Goal: Task Accomplishment & Management: Complete application form

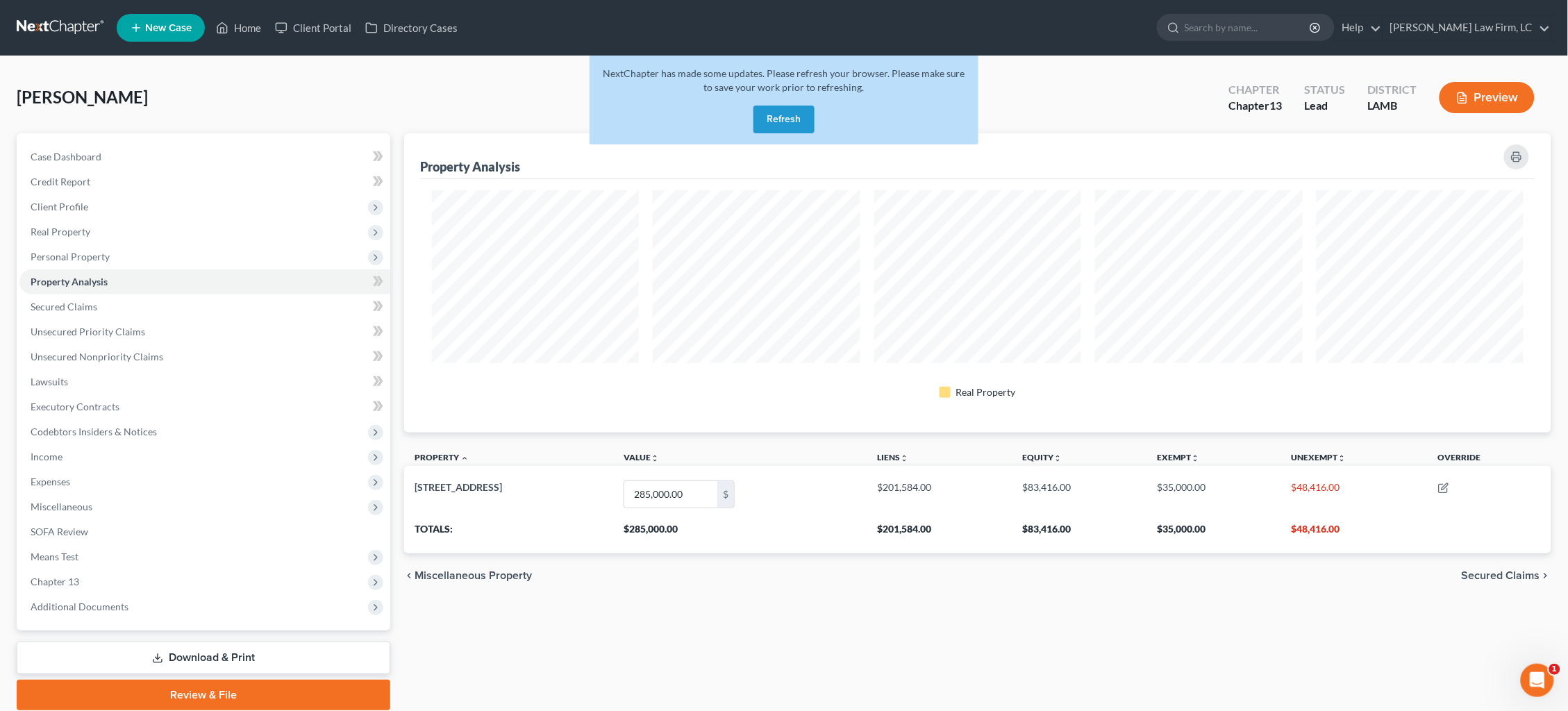
click at [44, 27] on link at bounding box center [61, 28] width 89 height 25
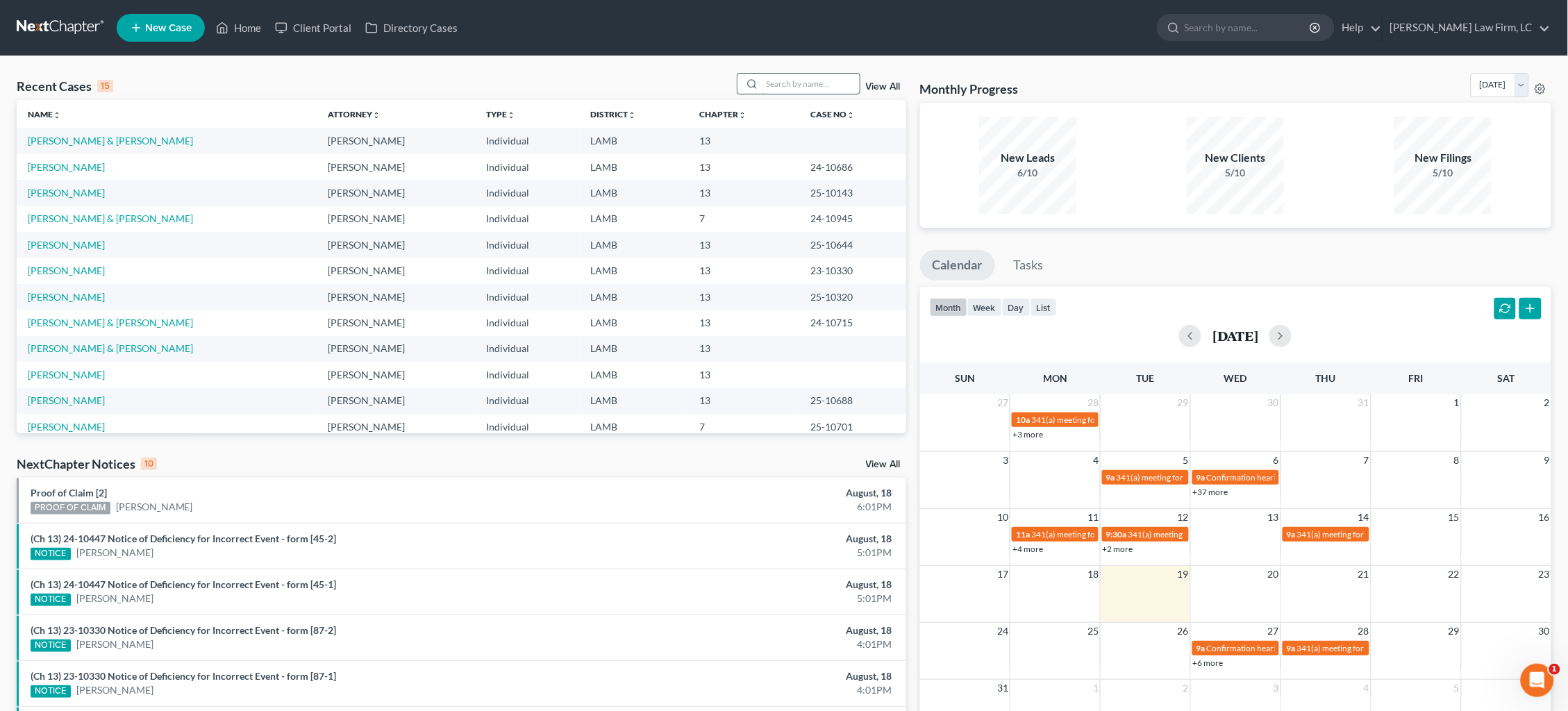
click at [785, 86] on input "search" at bounding box center [811, 84] width 97 height 20
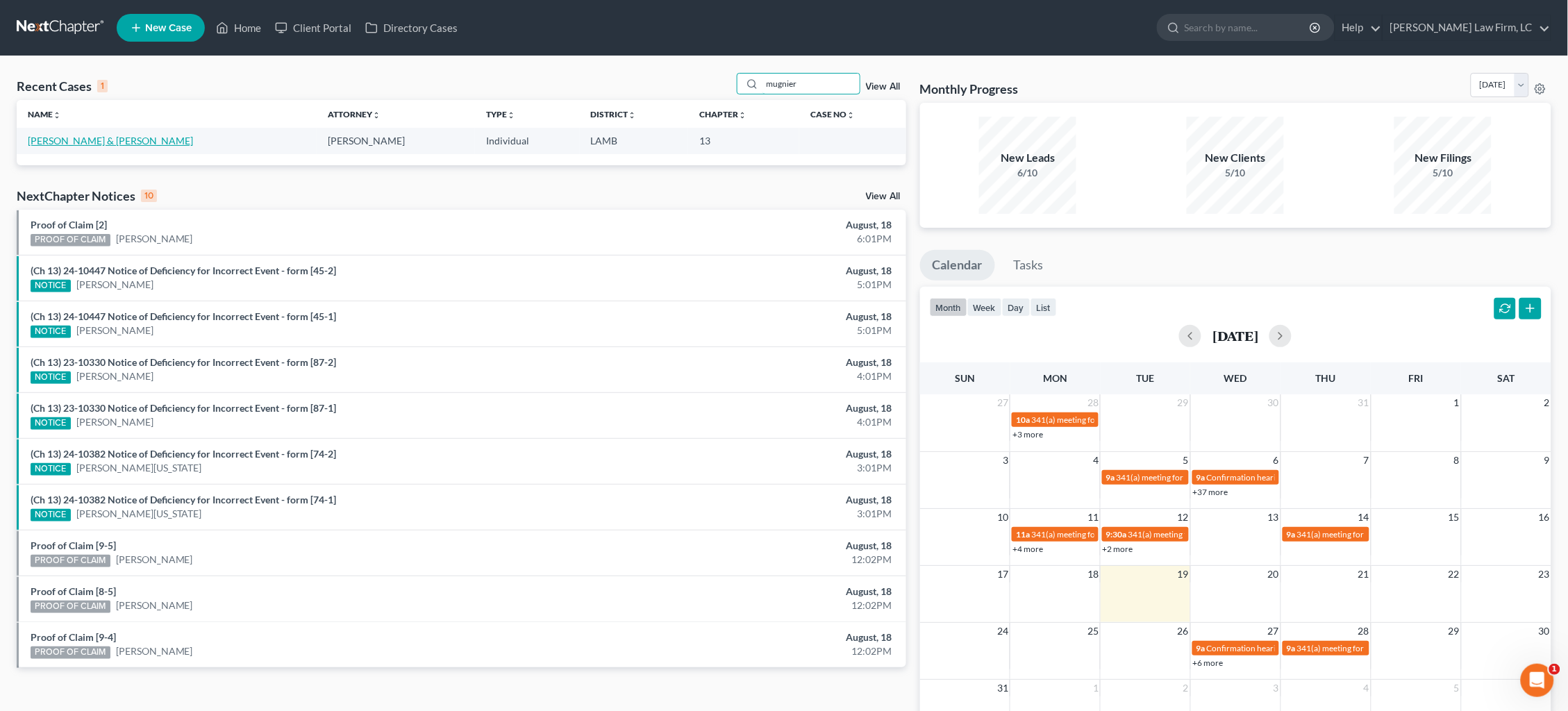
type input "mugnier"
click at [72, 141] on link "[PERSON_NAME] & [PERSON_NAME]" at bounding box center [110, 140] width 165 height 12
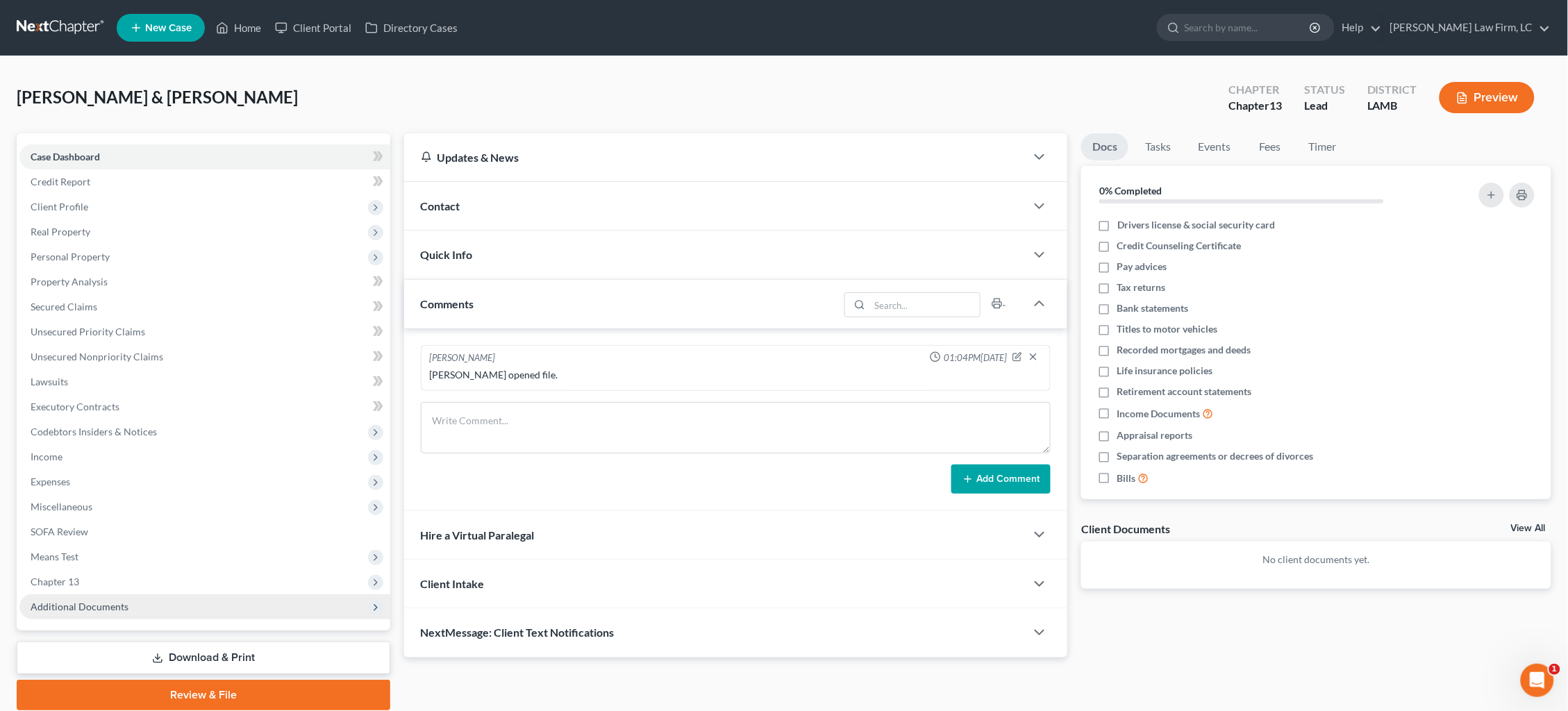
click at [132, 595] on span "Additional Documents" at bounding box center [204, 607] width 371 height 25
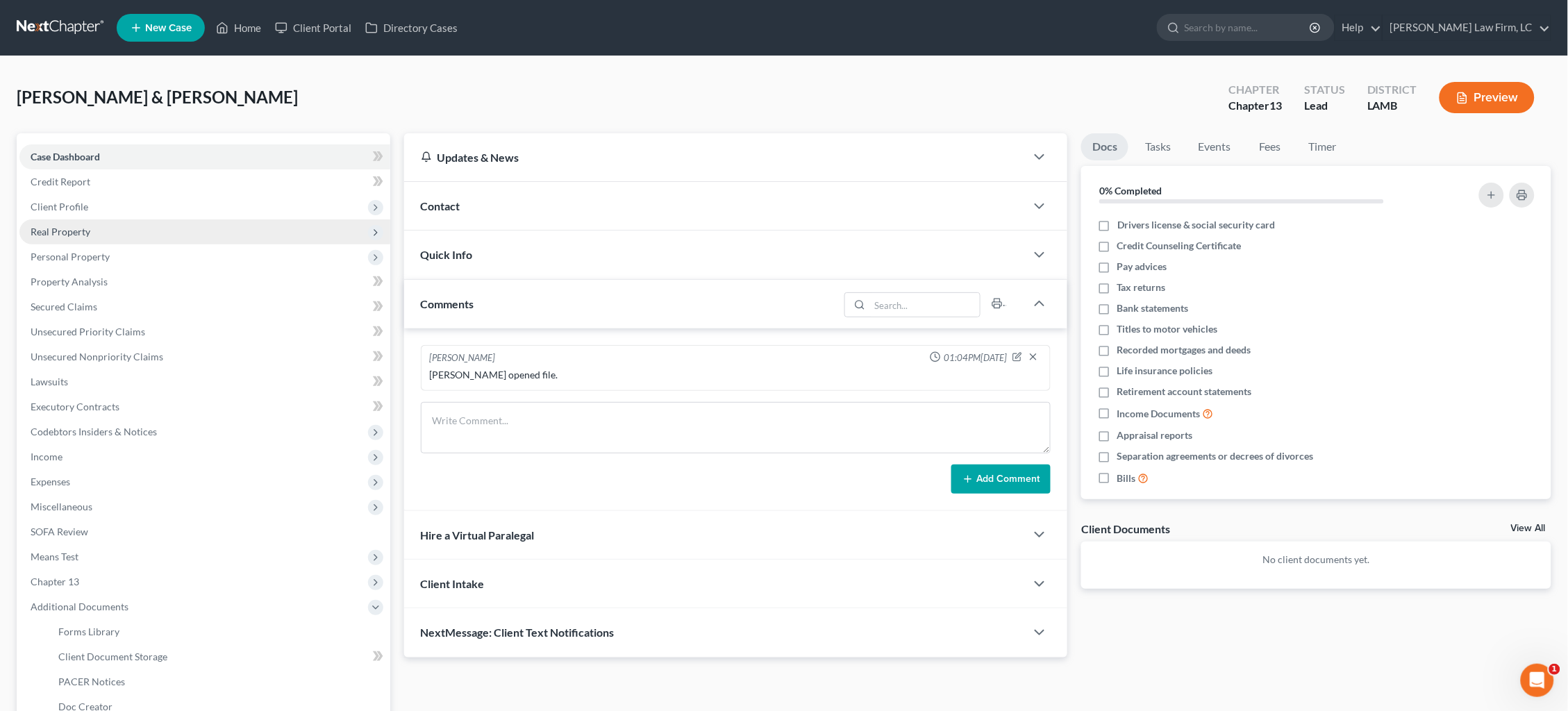
click at [138, 230] on span "Real Property" at bounding box center [204, 232] width 371 height 25
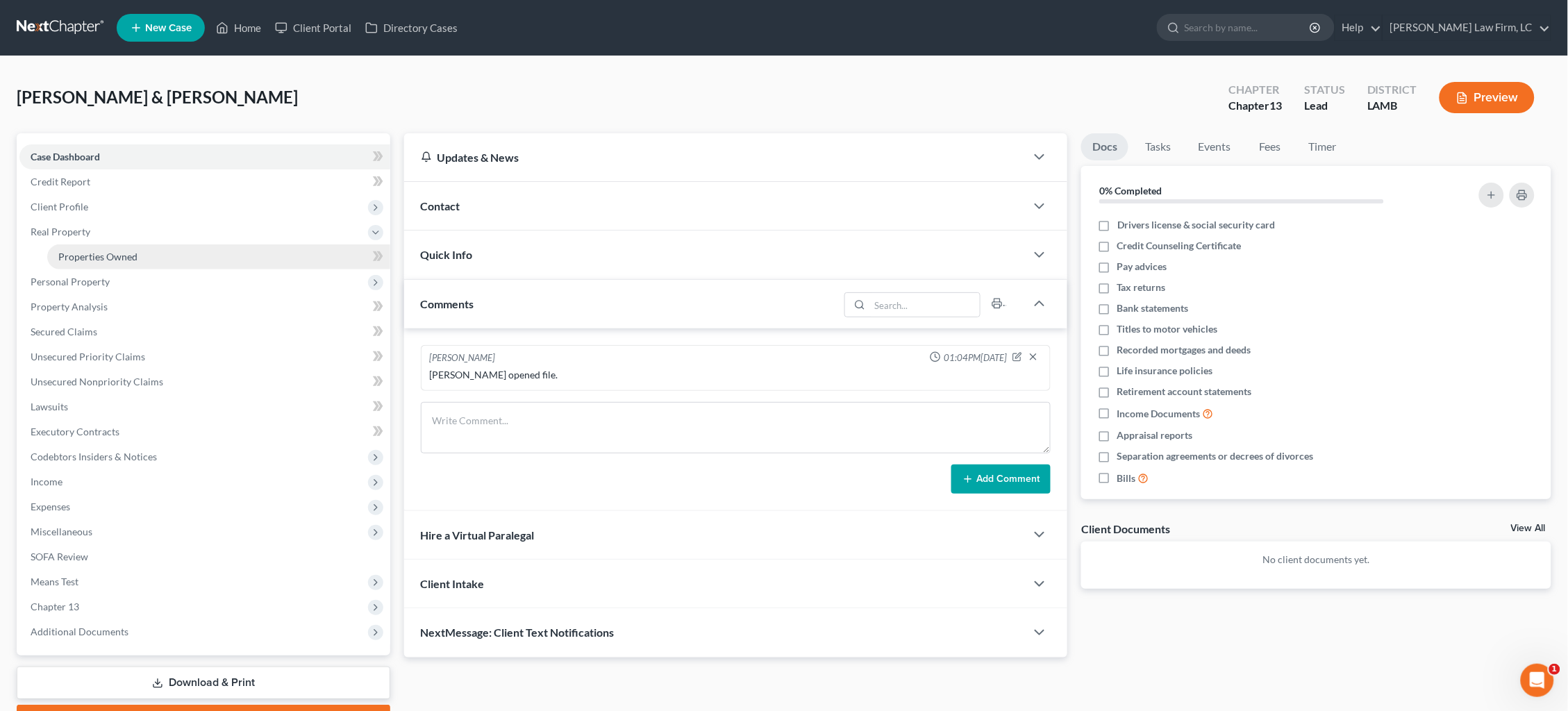
click at [144, 252] on link "Properties Owned" at bounding box center [219, 257] width 343 height 25
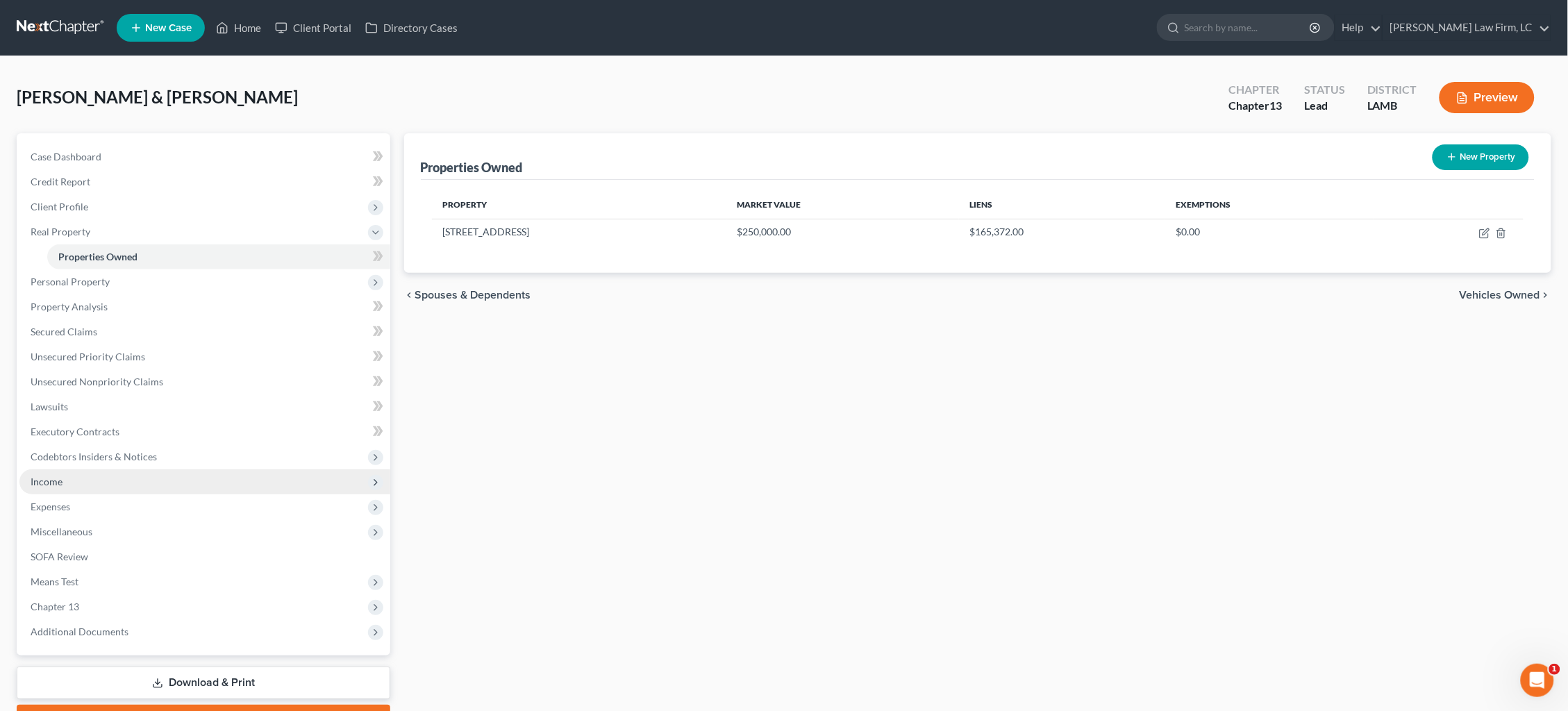
click at [94, 469] on span "Income" at bounding box center [204, 481] width 371 height 25
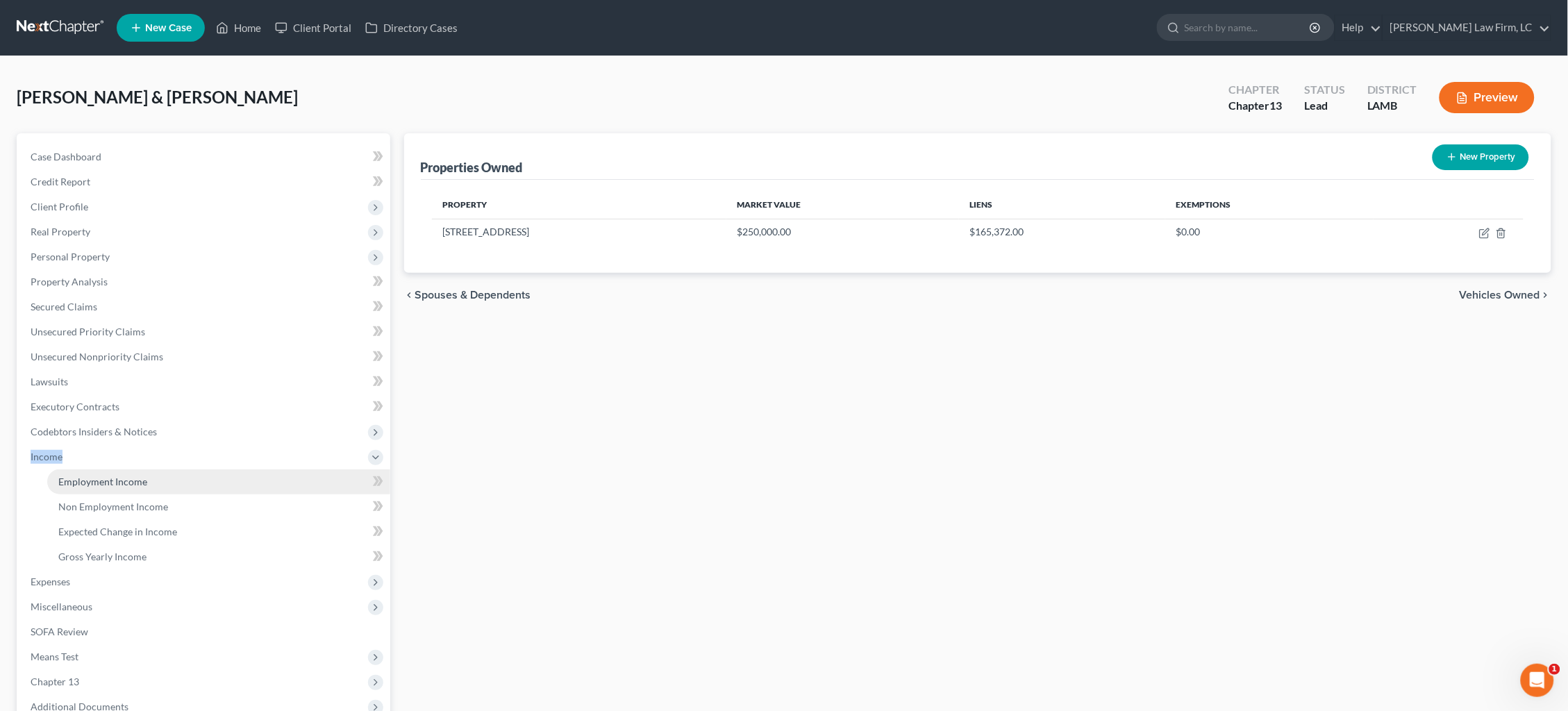
click at [132, 476] on span "Employment Income" at bounding box center [102, 481] width 89 height 12
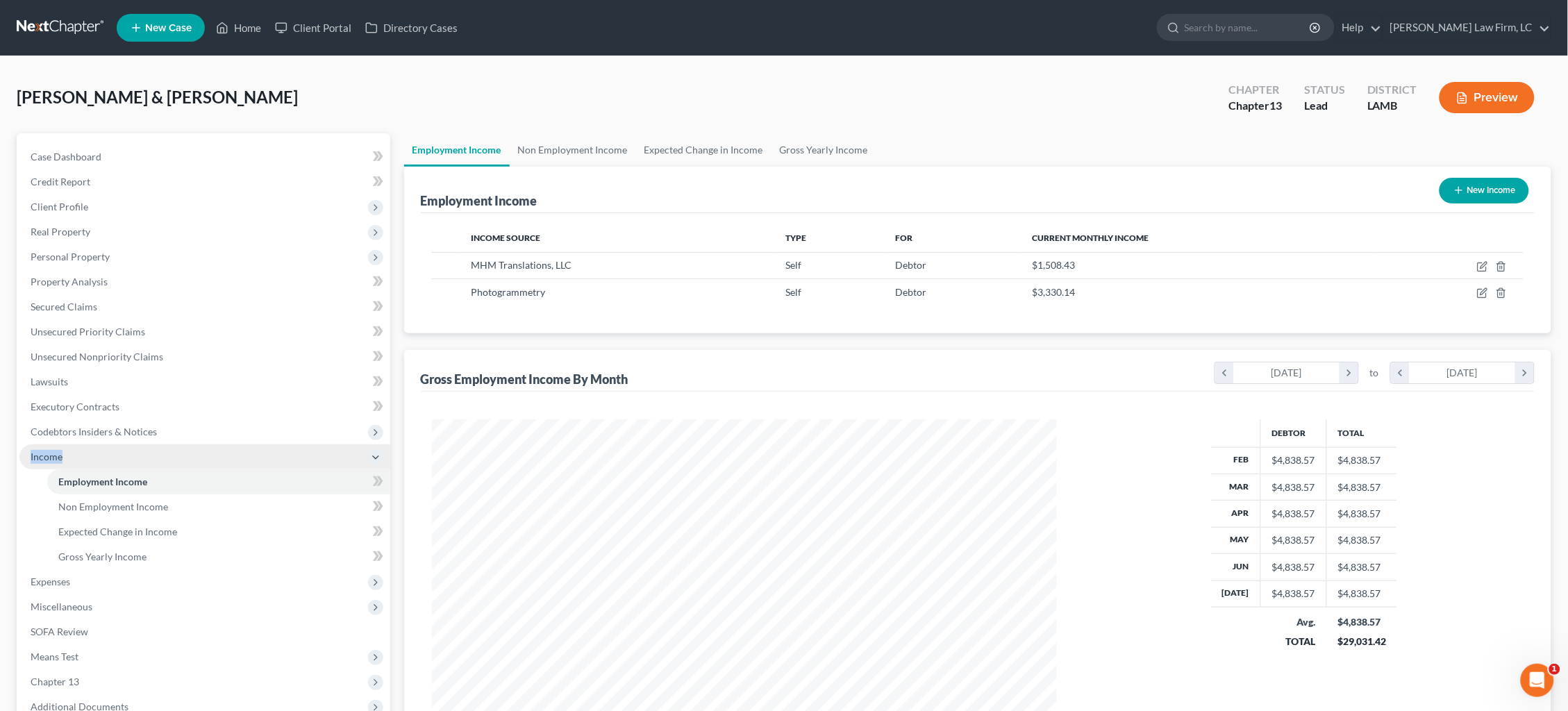
scroll to position [312, 654]
click at [566, 147] on link "Non Employment Income" at bounding box center [573, 150] width 126 height 33
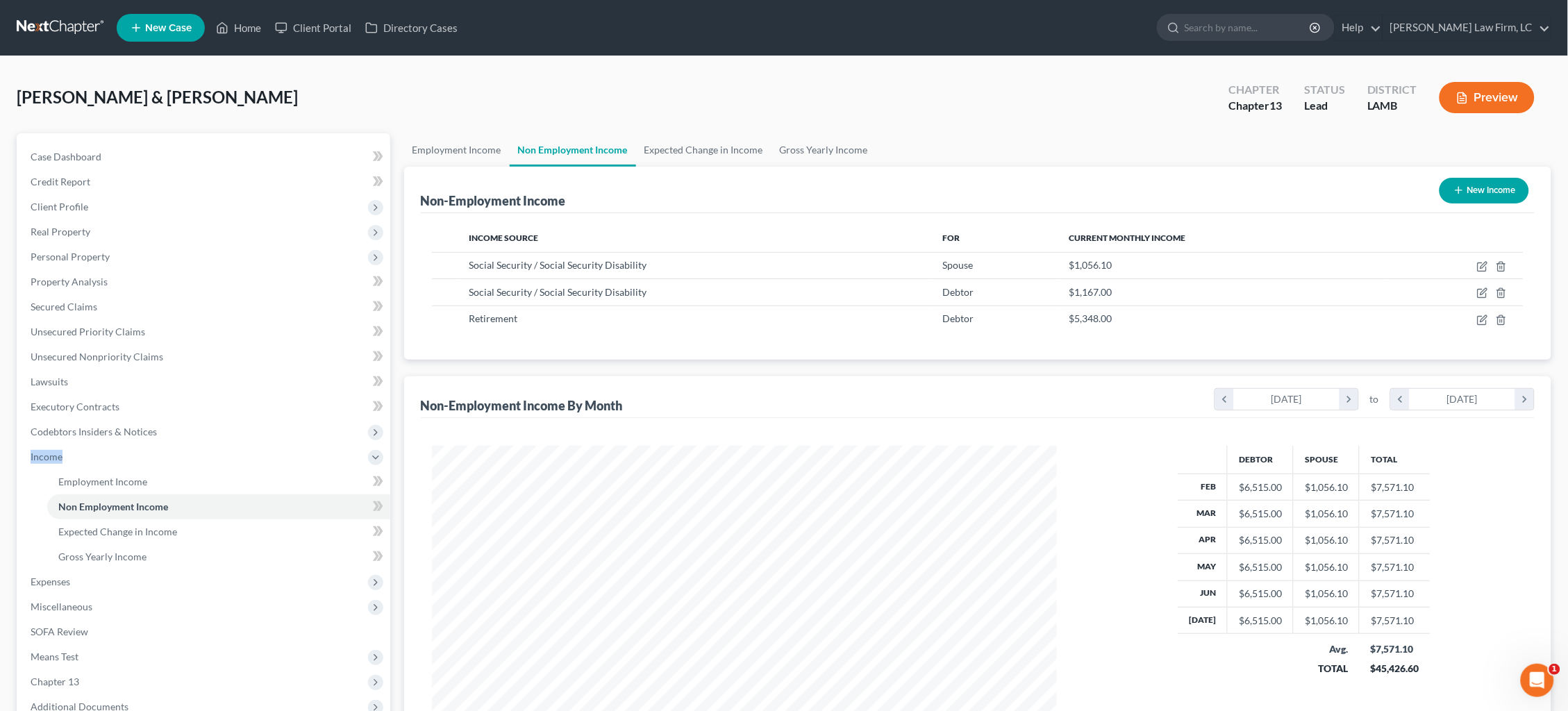
scroll to position [312, 654]
click at [474, 155] on link "Employment Income" at bounding box center [457, 150] width 106 height 33
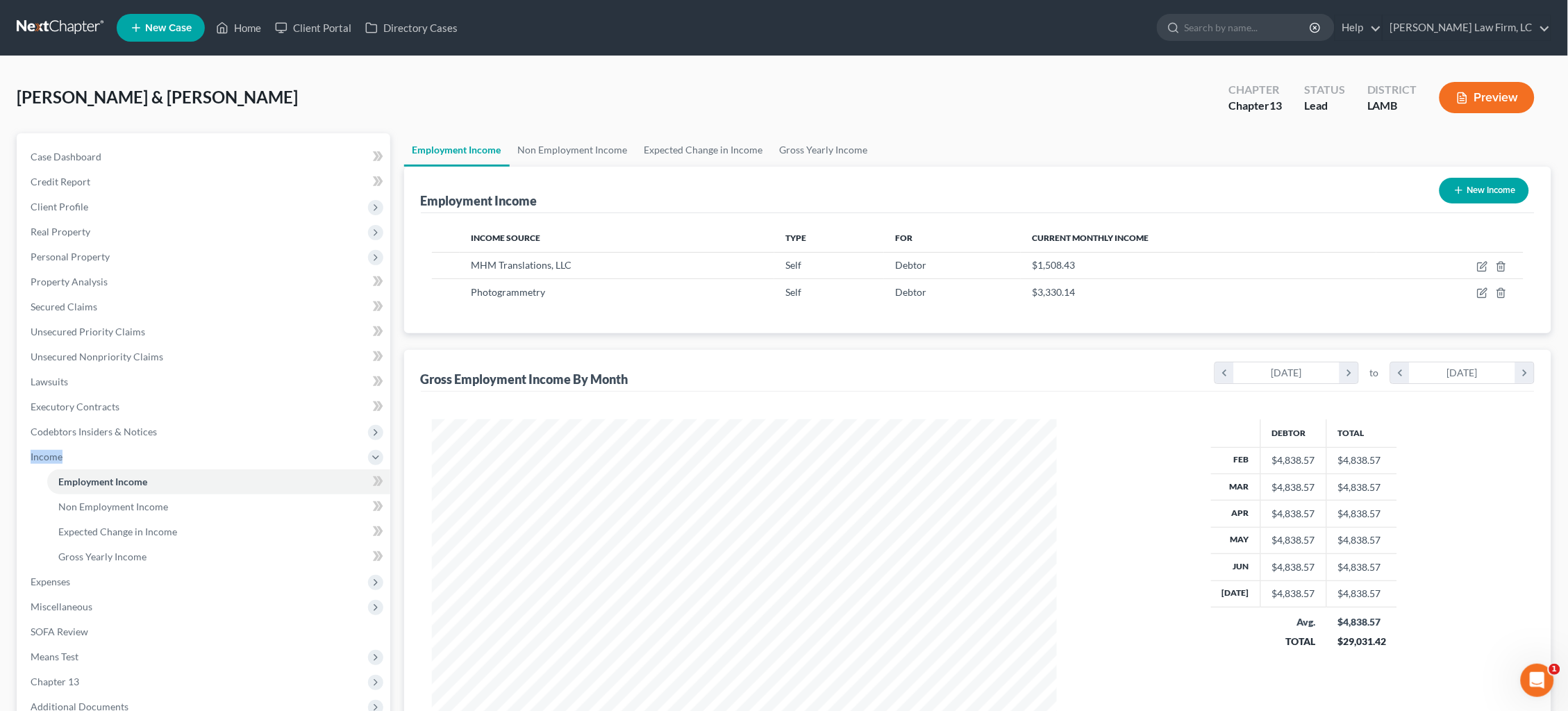
scroll to position [312, 654]
click at [203, 569] on span "Expenses" at bounding box center [204, 581] width 371 height 25
click at [196, 494] on link "Home" at bounding box center [219, 506] width 343 height 25
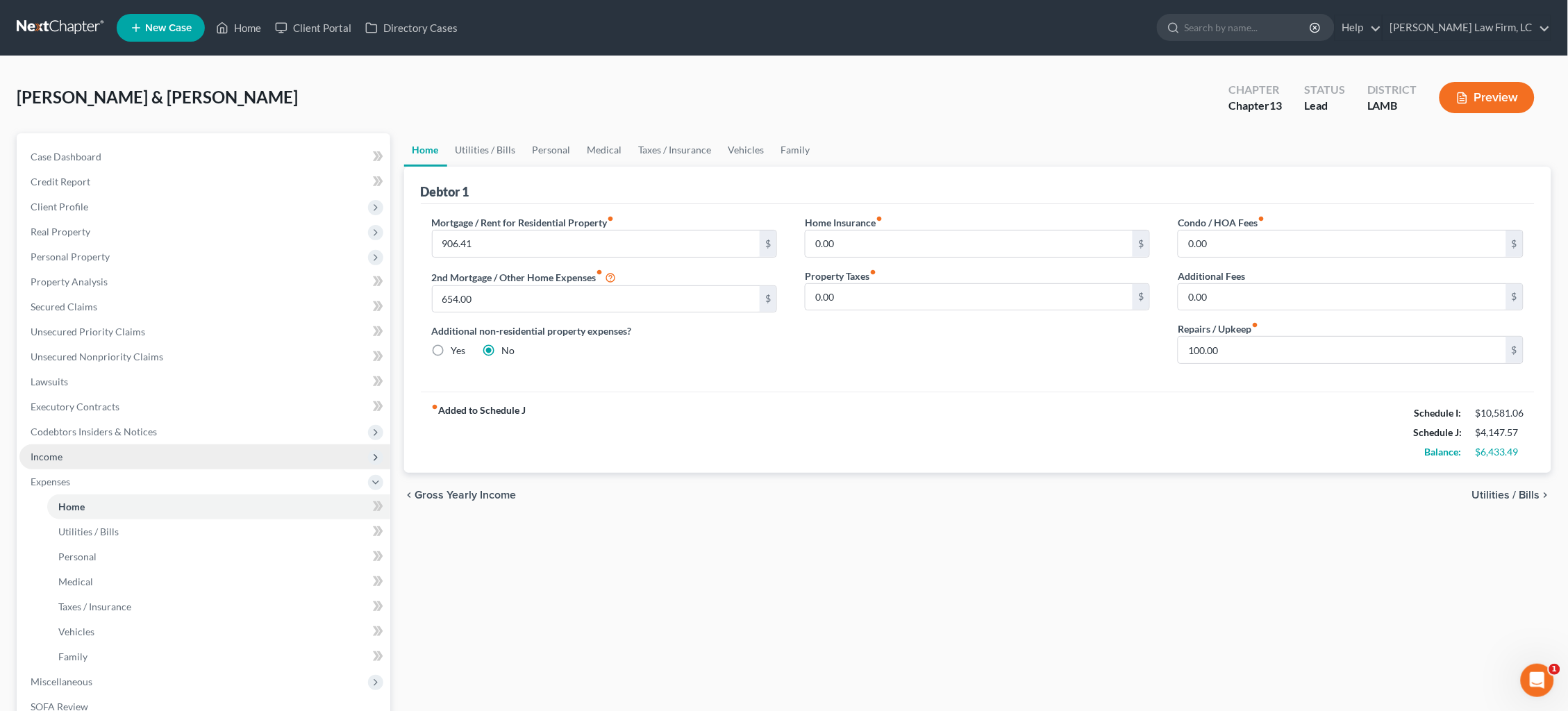
click at [103, 447] on span "Income" at bounding box center [204, 457] width 371 height 25
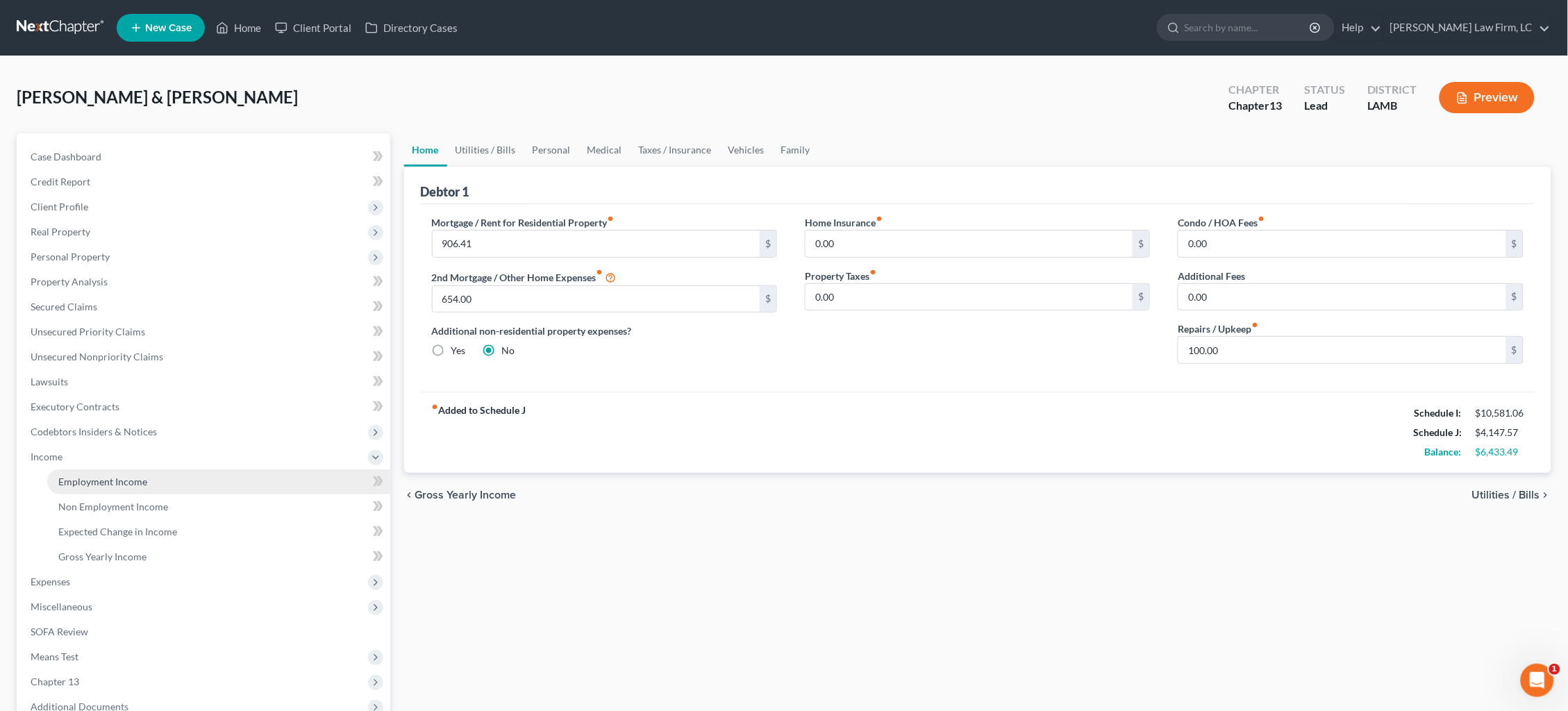
click at [123, 476] on span "Employment Income" at bounding box center [102, 481] width 89 height 12
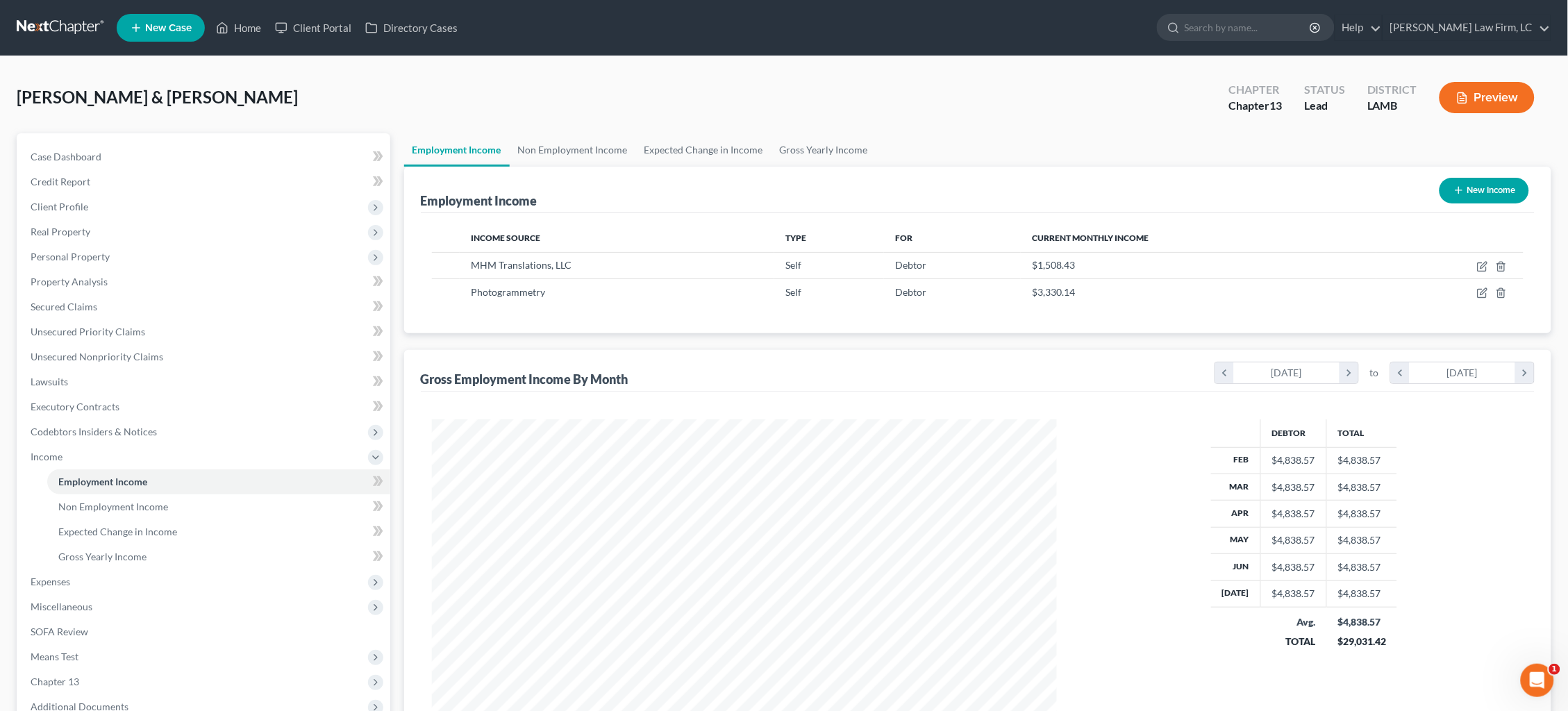
scroll to position [312, 654]
click at [605, 151] on link "Non Employment Income" at bounding box center [573, 150] width 126 height 33
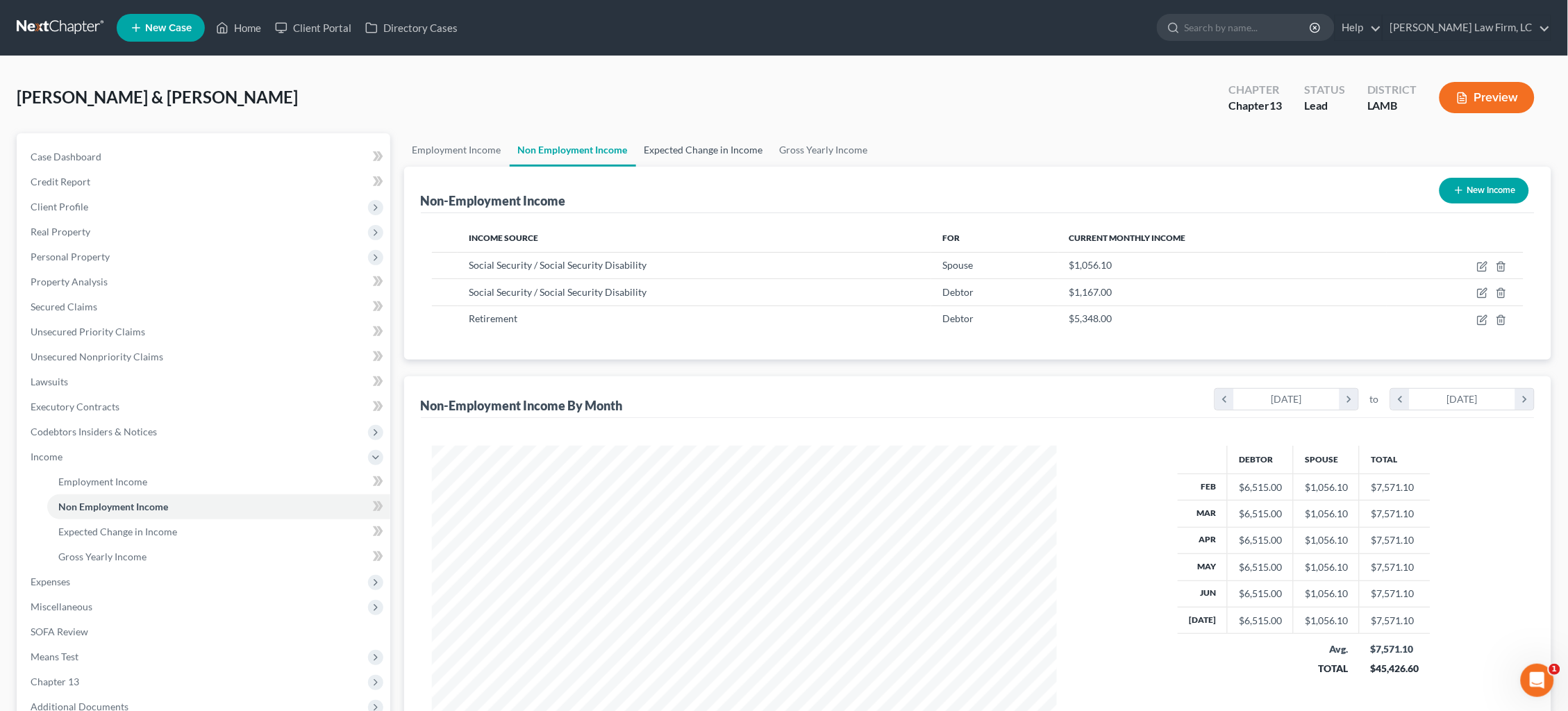
scroll to position [312, 654]
click at [475, 142] on link "Employment Income" at bounding box center [457, 150] width 106 height 33
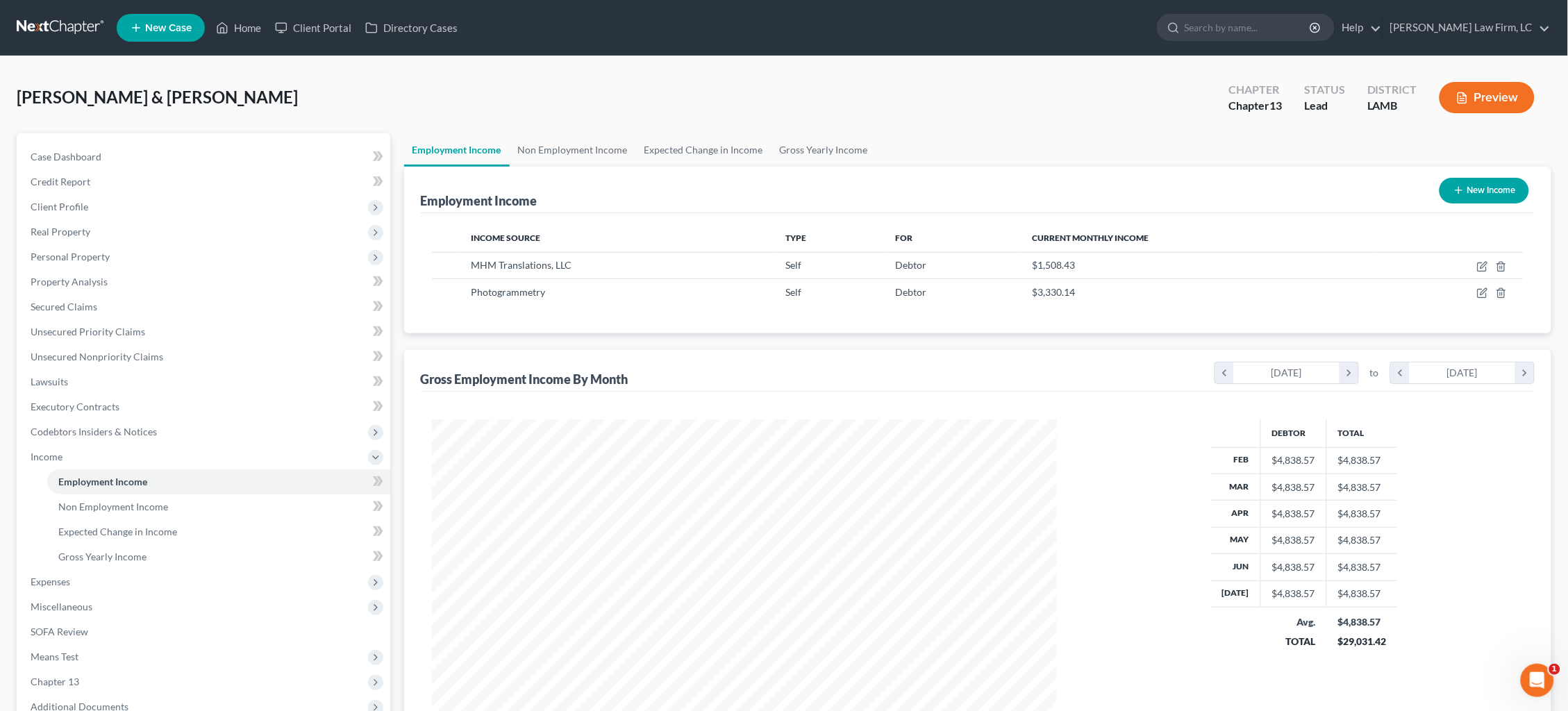
scroll to position [312, 654]
click at [113, 377] on link "Lawsuits" at bounding box center [204, 381] width 371 height 25
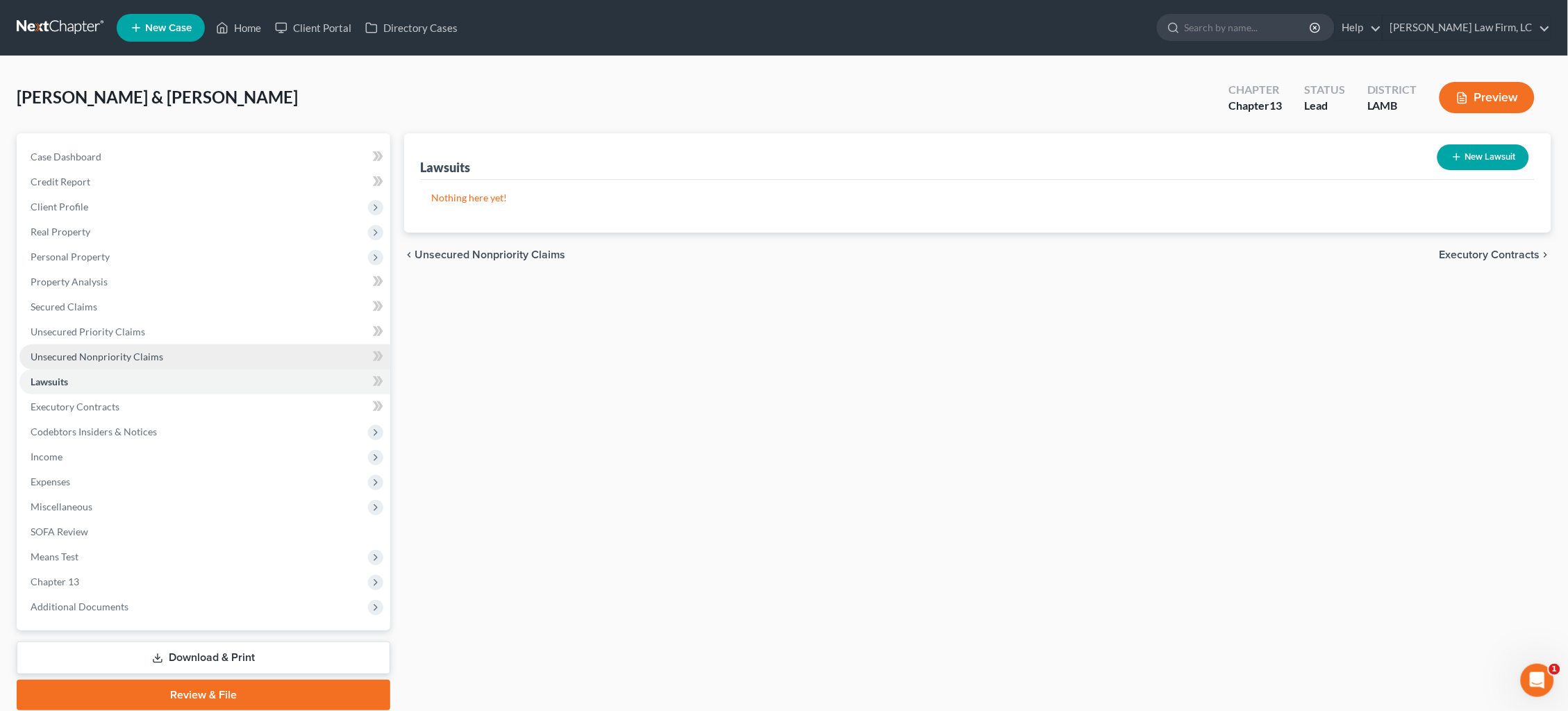
click at [124, 351] on span "Unsecured Nonpriority Claims" at bounding box center [96, 357] width 133 height 12
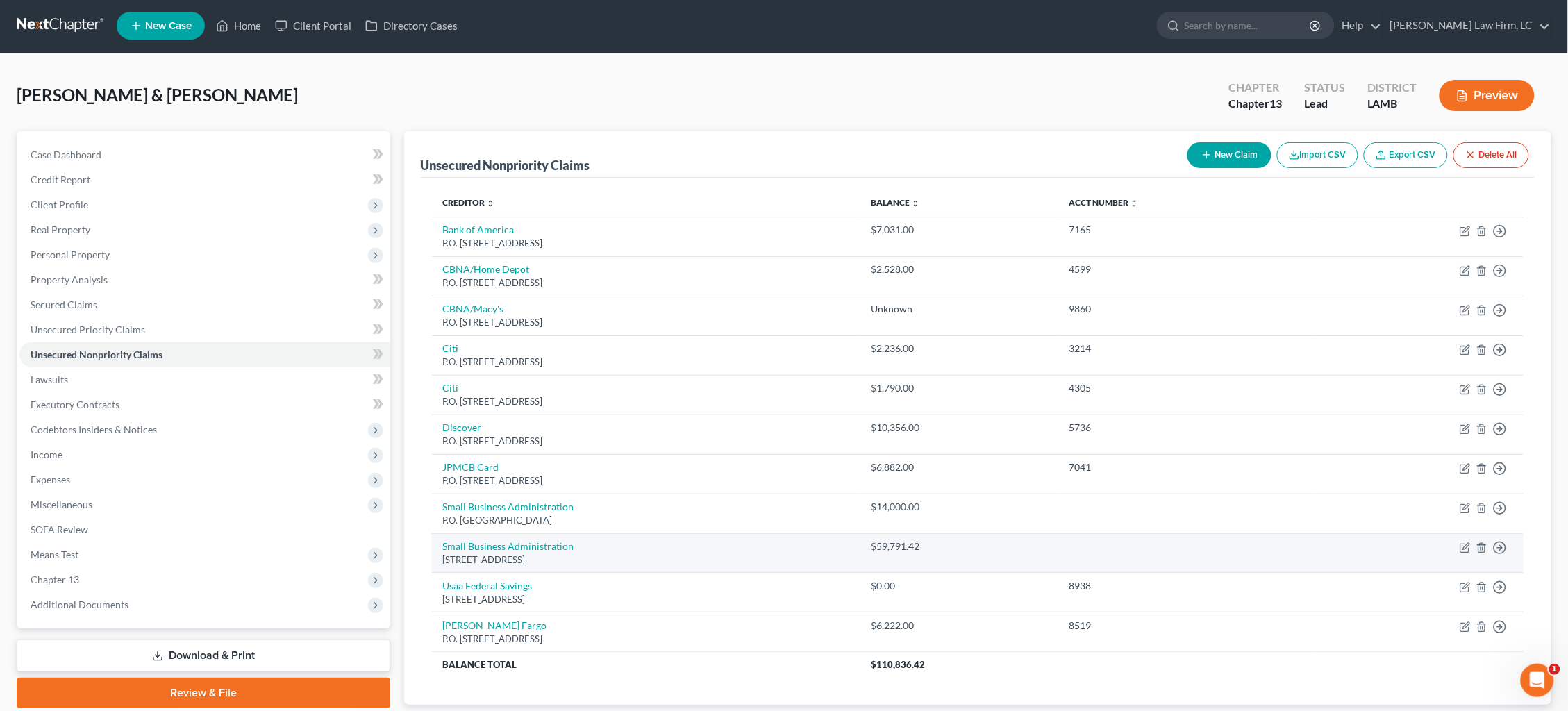
scroll to position [4, 0]
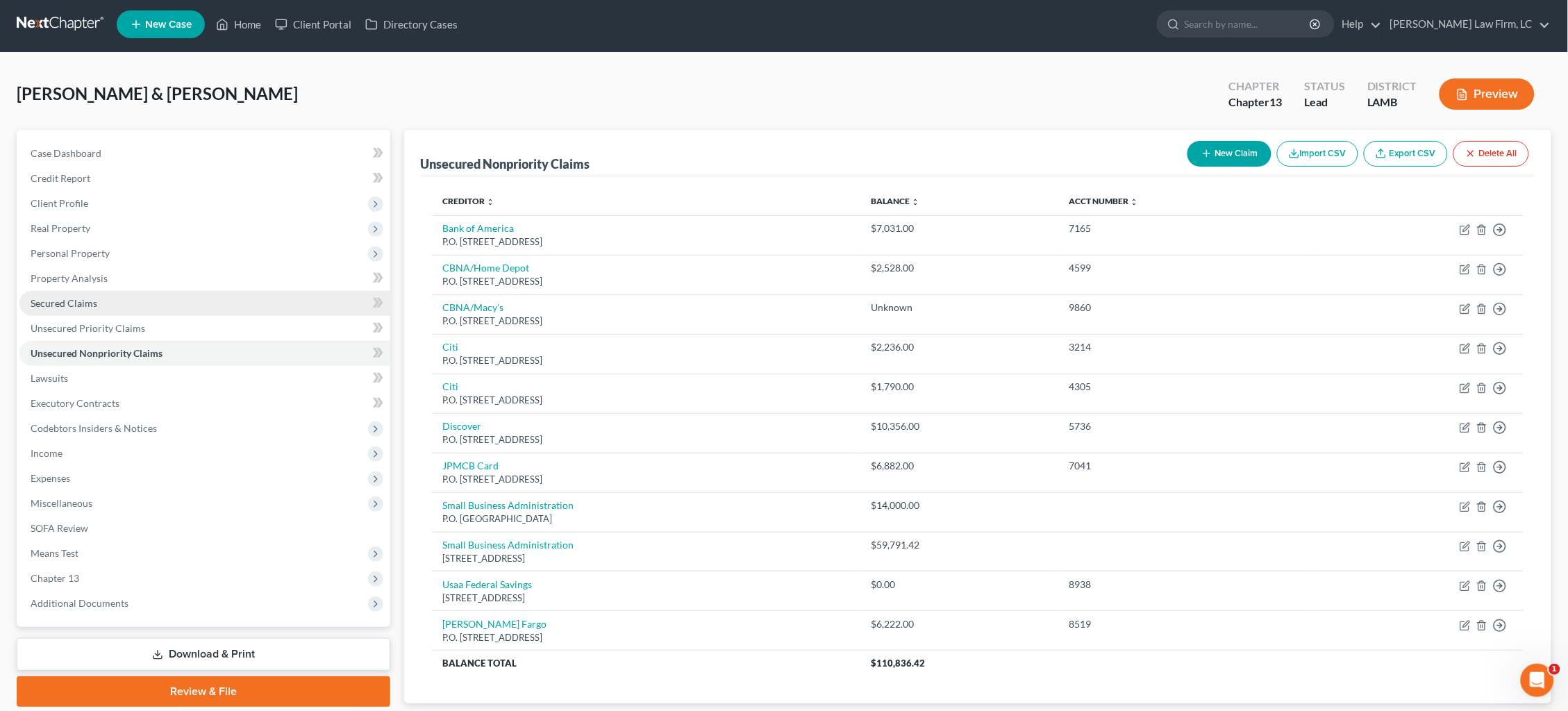
click at [124, 297] on link "Secured Claims" at bounding box center [204, 303] width 371 height 25
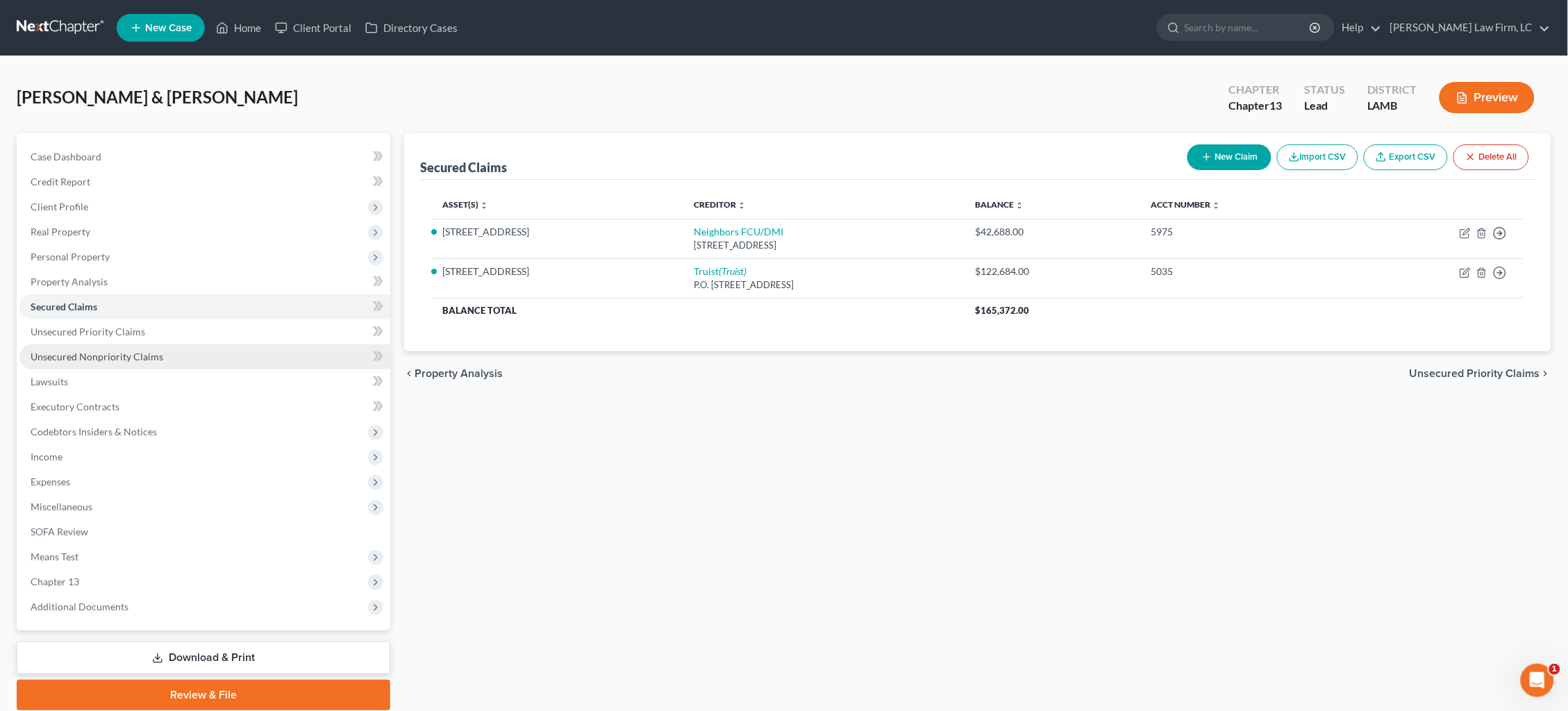
click at [123, 351] on span "Unsecured Nonpriority Claims" at bounding box center [96, 357] width 133 height 12
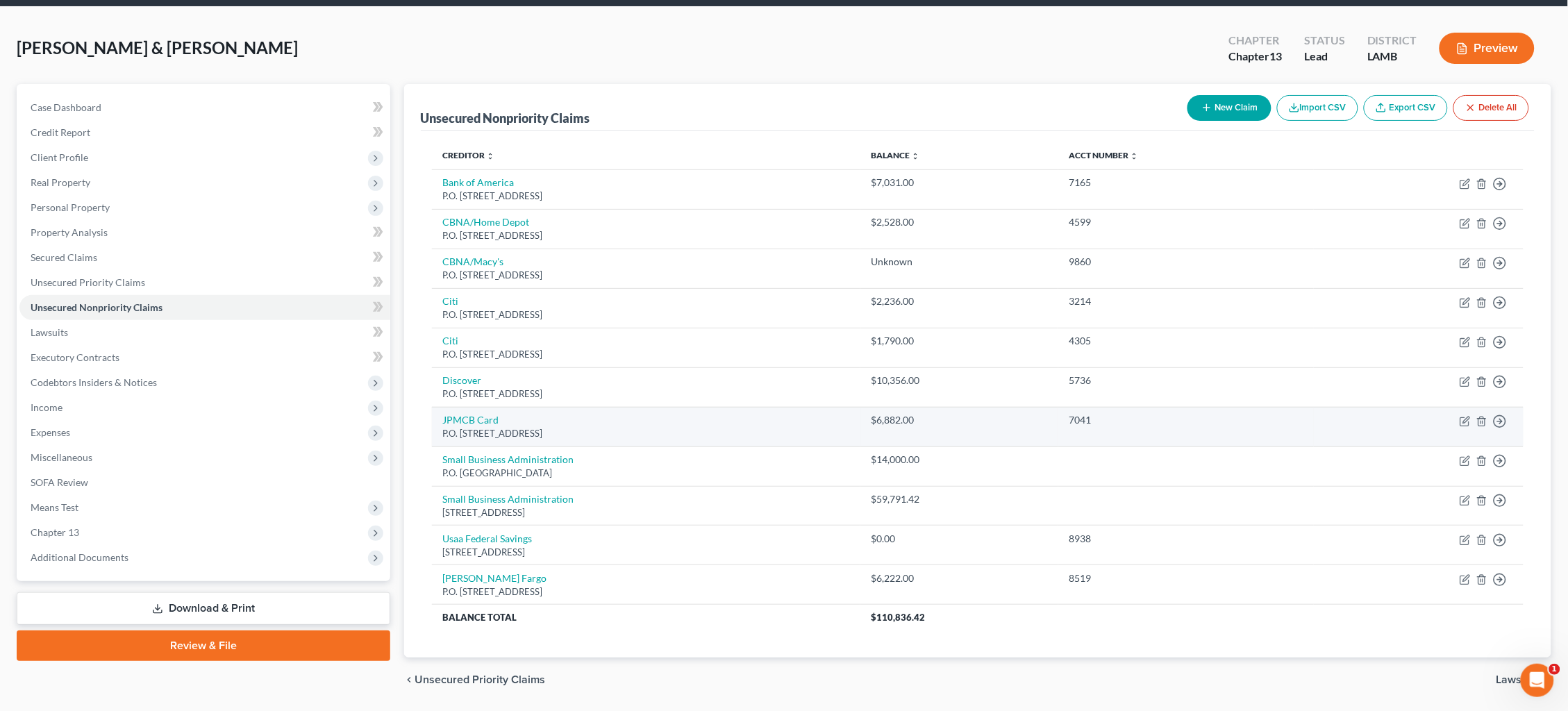
scroll to position [58, 0]
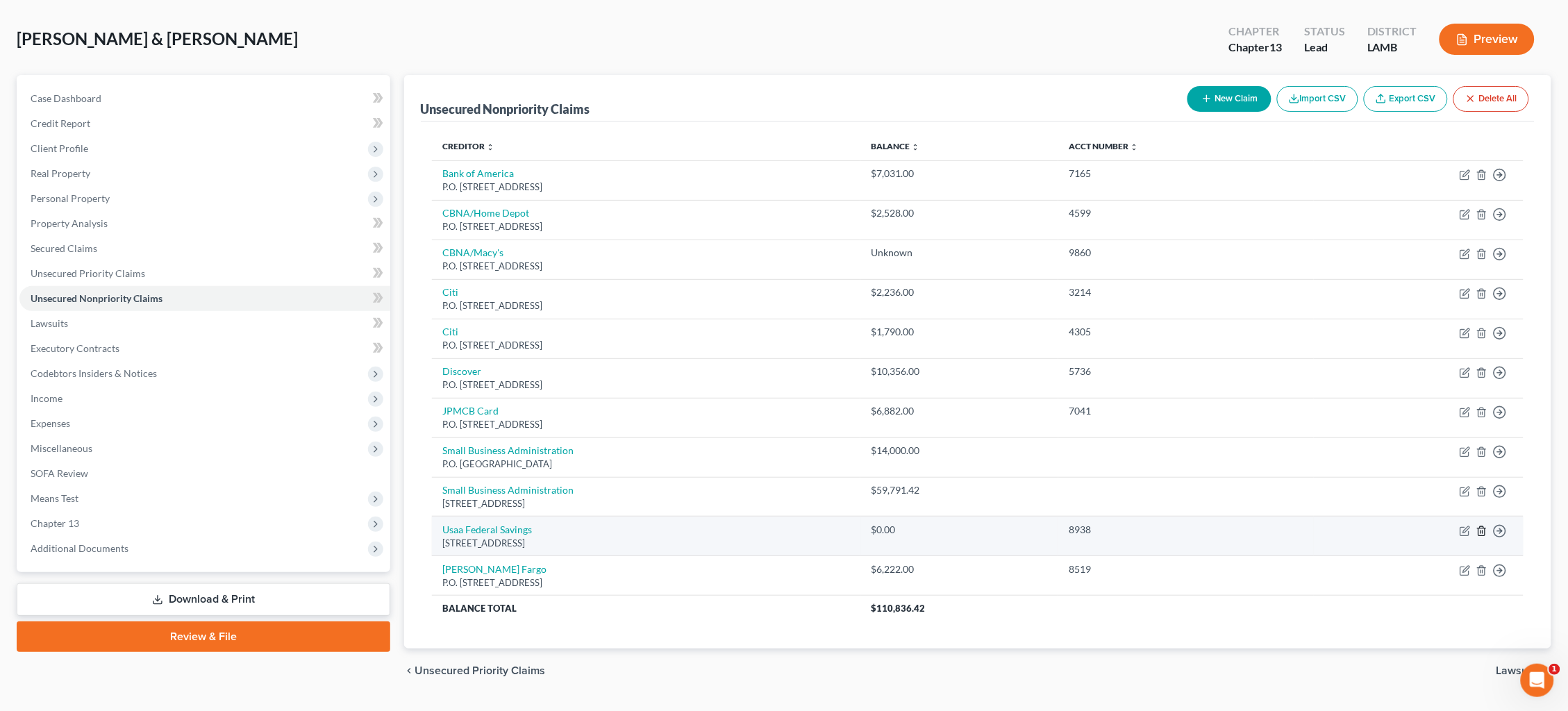
click at [1479, 527] on icon "button" at bounding box center [1482, 531] width 6 height 9
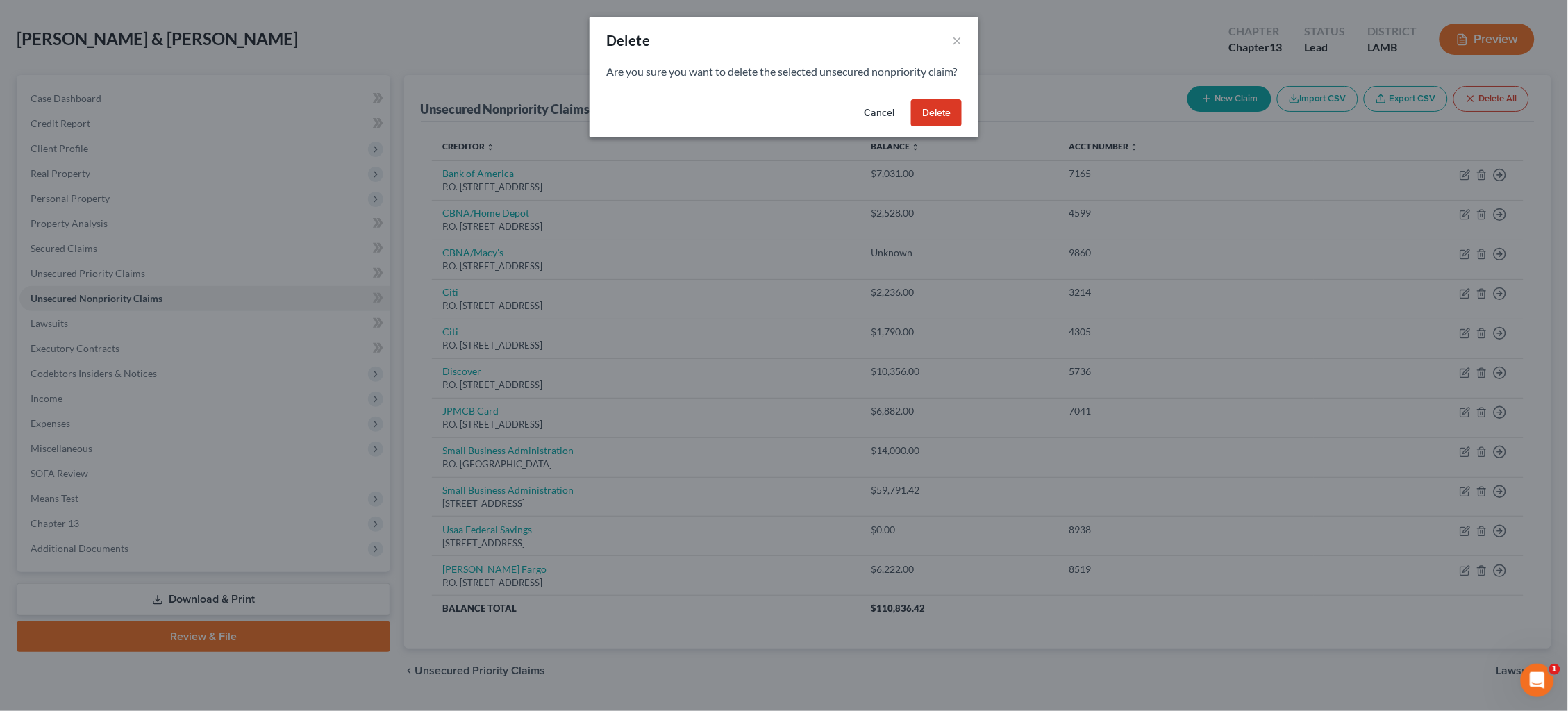
click at [936, 126] on button "Delete" at bounding box center [936, 113] width 51 height 28
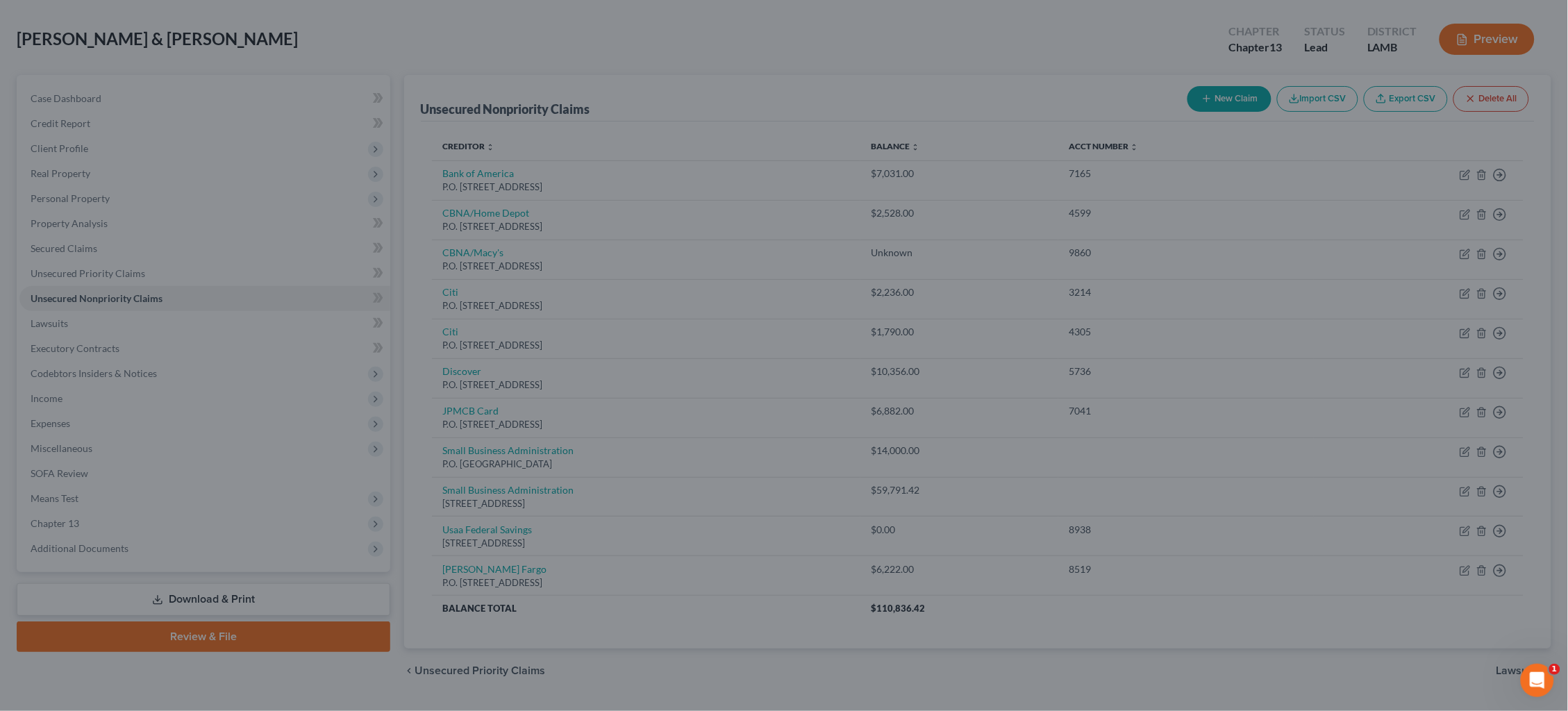
scroll to position [38, 0]
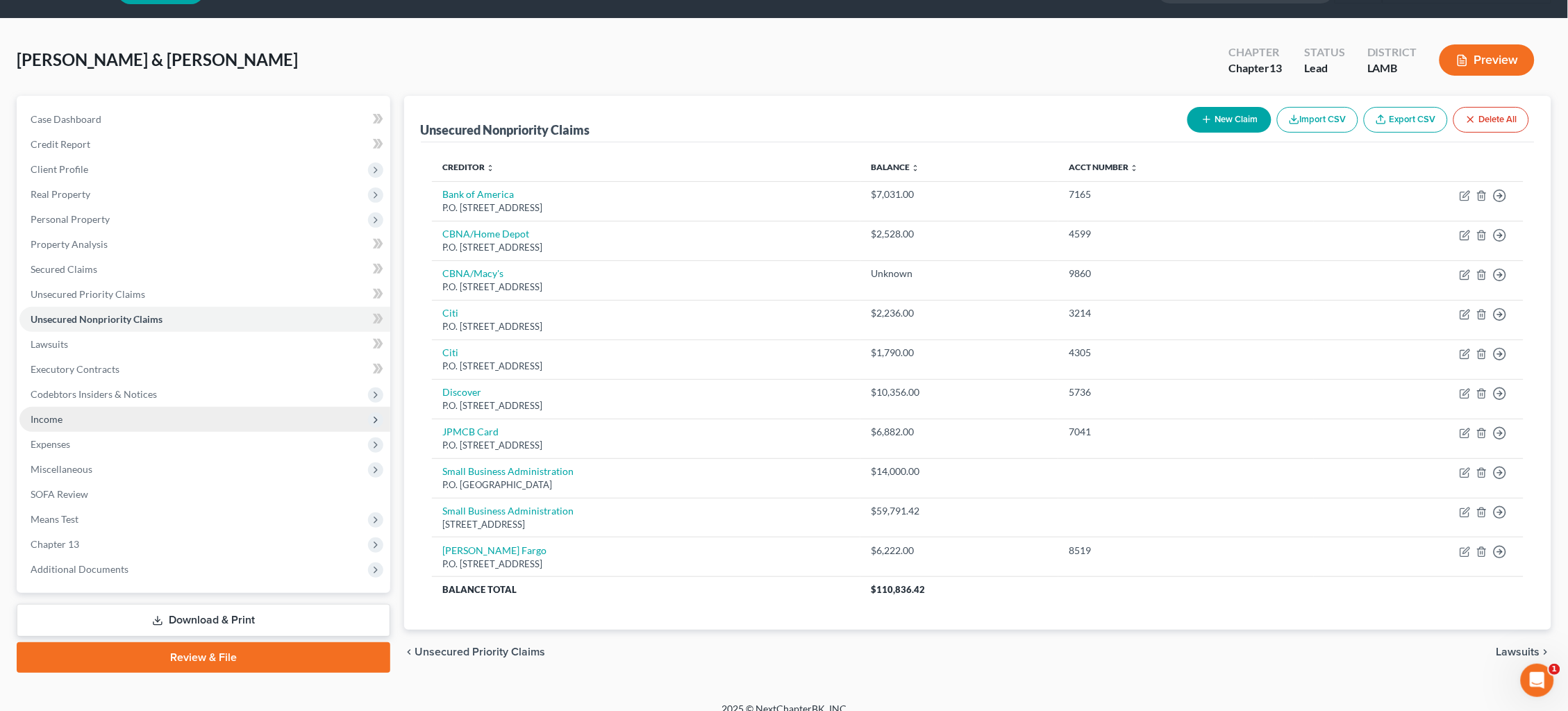
click at [59, 413] on span "Income" at bounding box center [46, 419] width 32 height 12
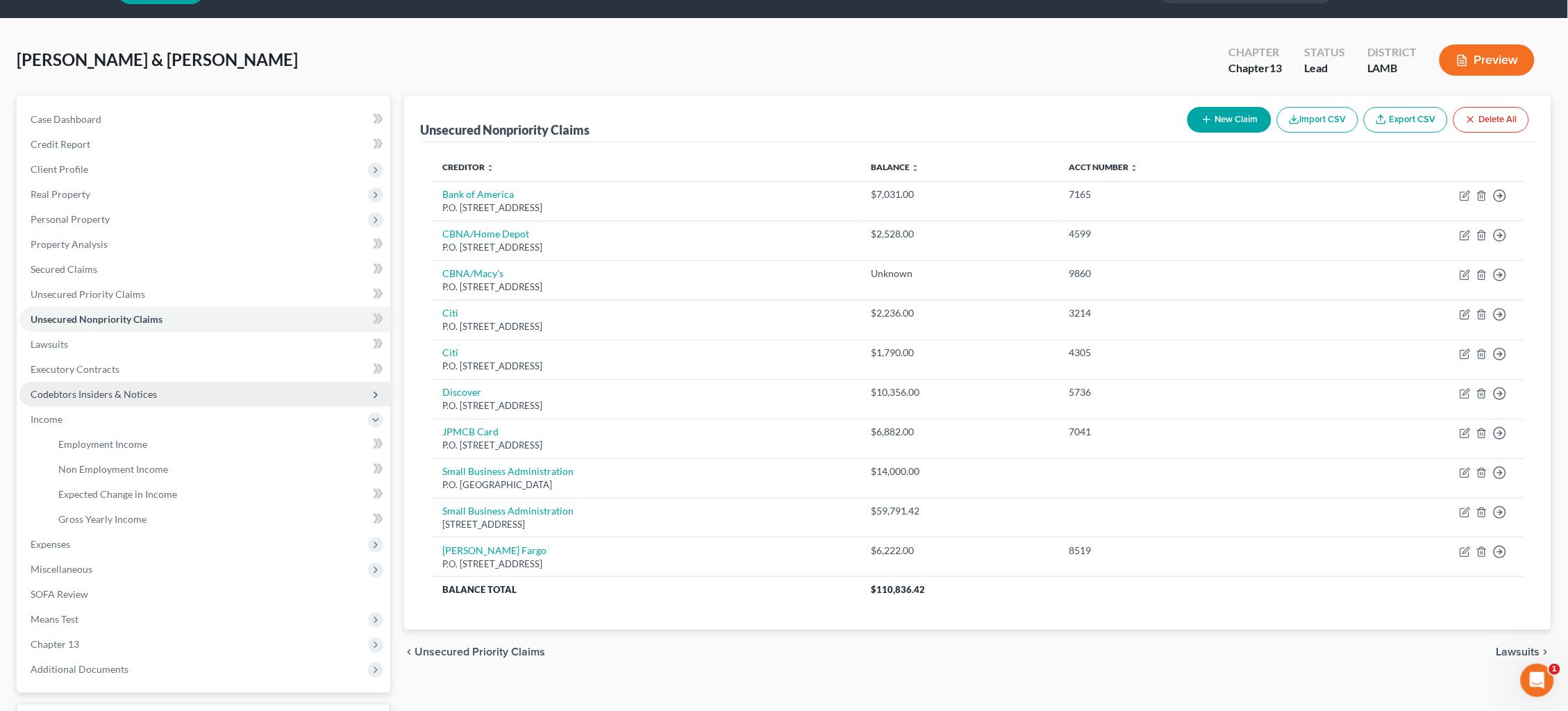
click at [72, 432] on link "Employment Income" at bounding box center [219, 444] width 343 height 25
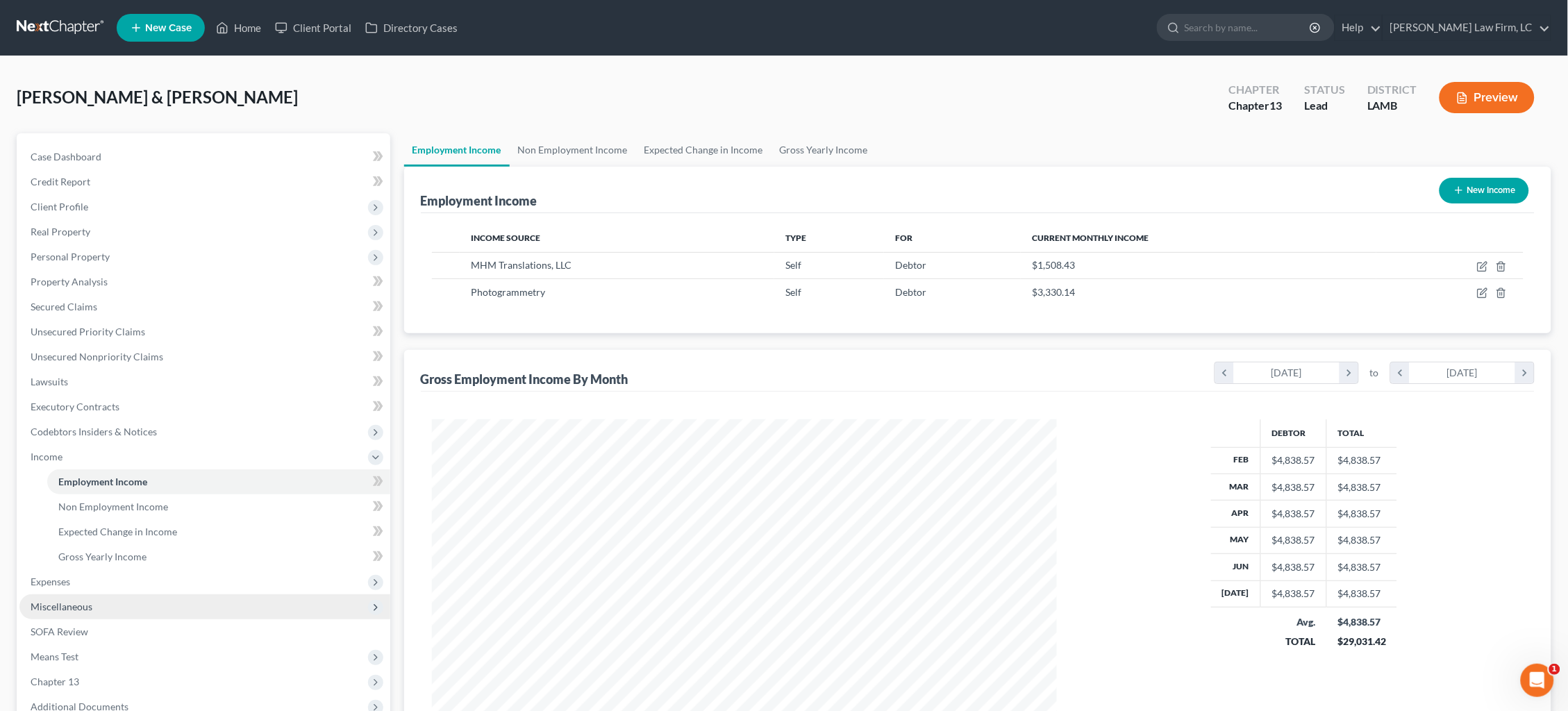
scroll to position [312, 654]
click at [89, 575] on span "Expenses" at bounding box center [204, 581] width 371 height 25
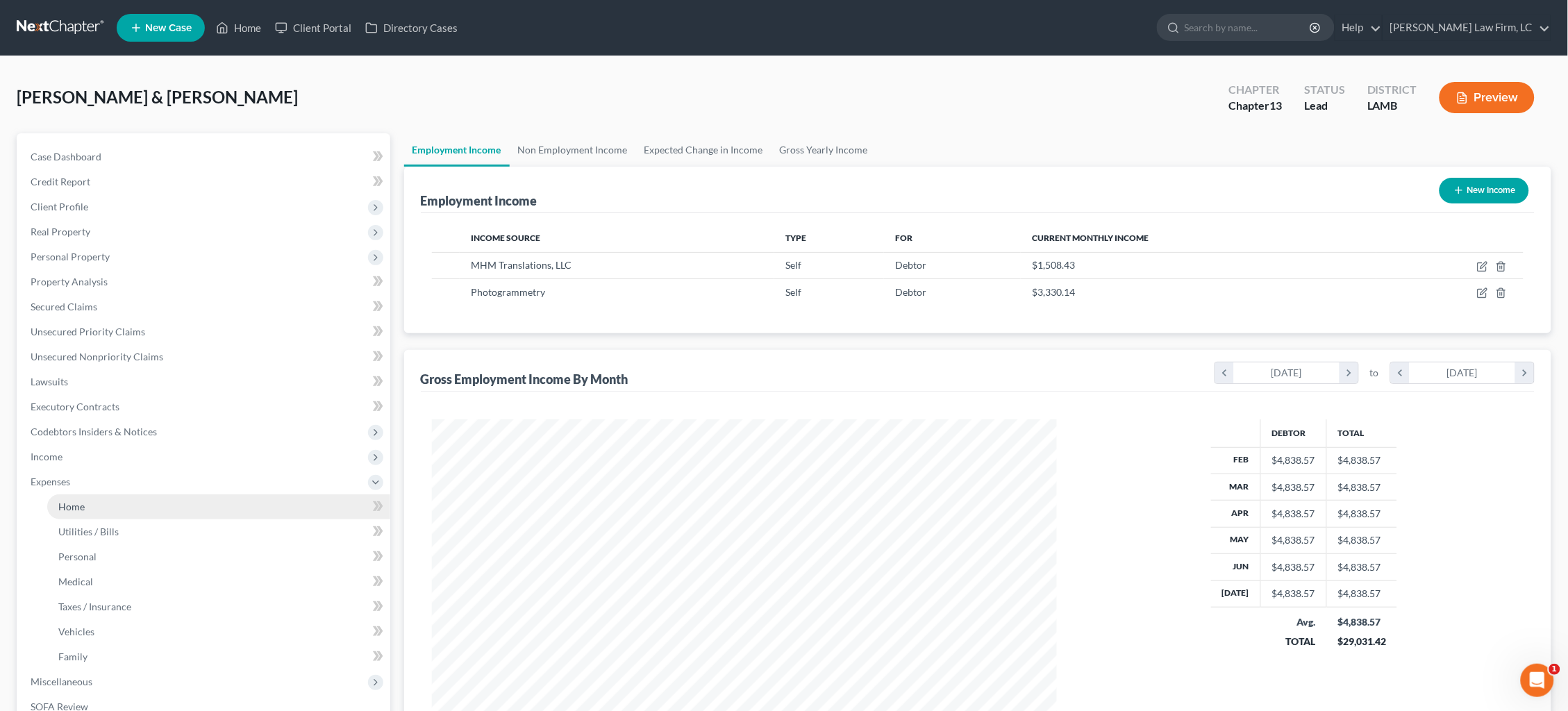
click at [102, 494] on link "Home" at bounding box center [219, 506] width 343 height 25
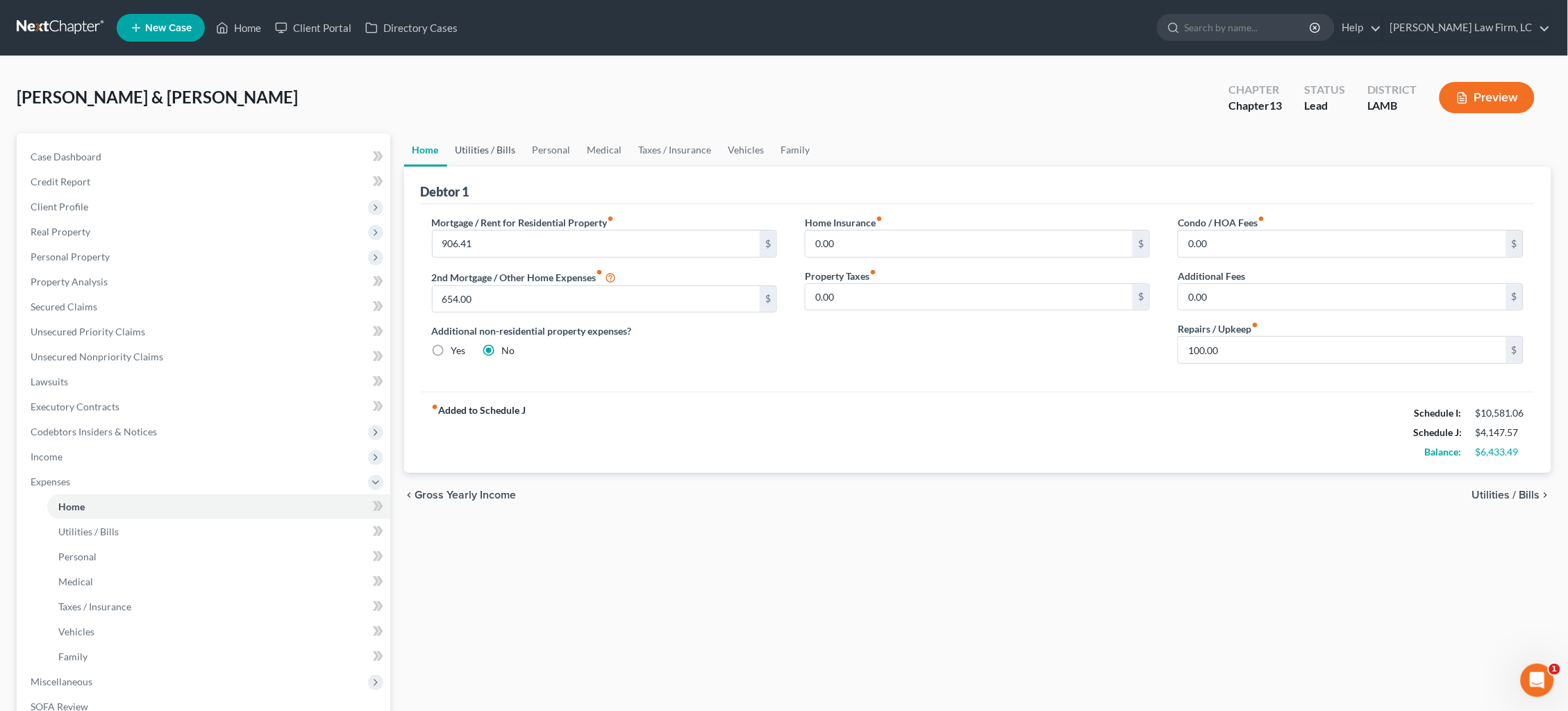
click at [485, 149] on link "Utilities / Bills" at bounding box center [486, 150] width 77 height 33
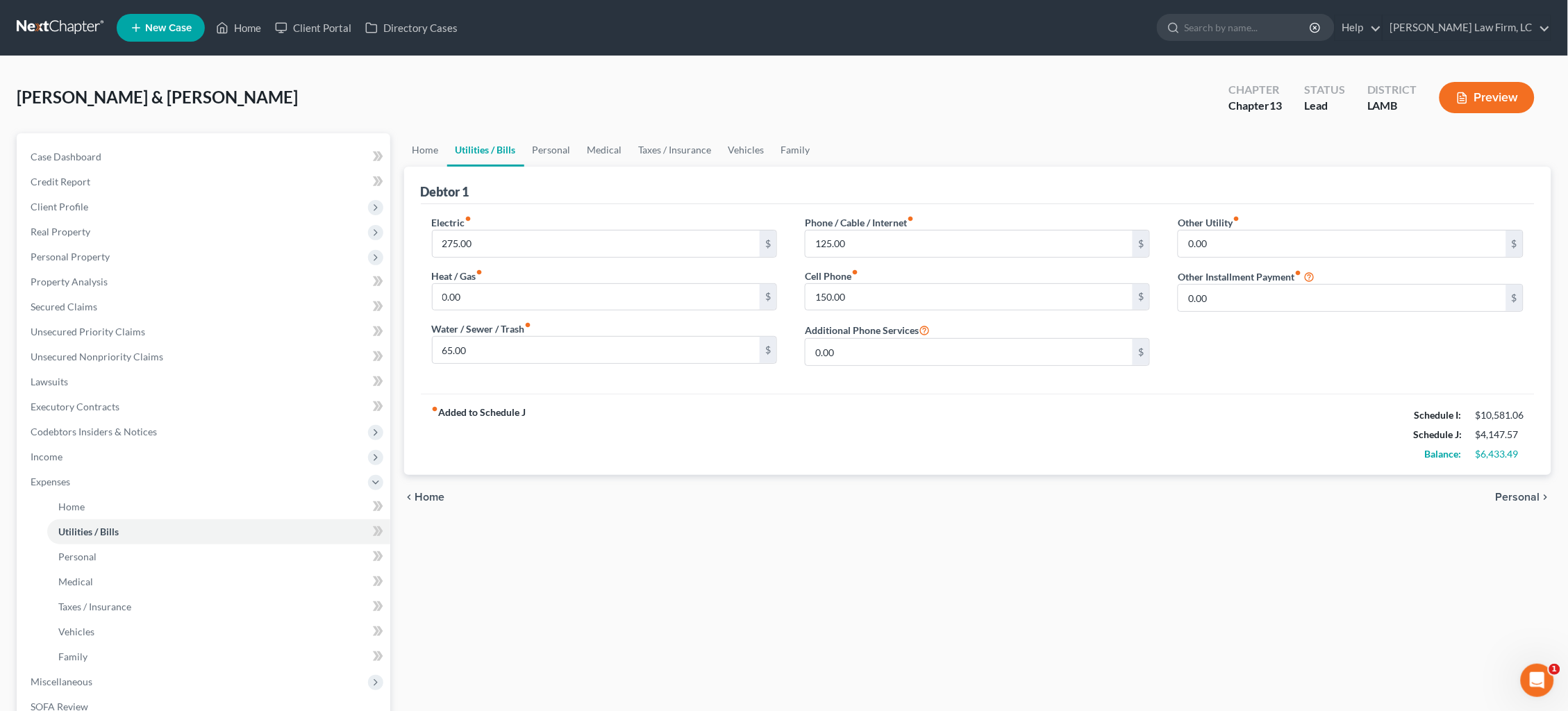
click at [43, 30] on link at bounding box center [61, 28] width 89 height 25
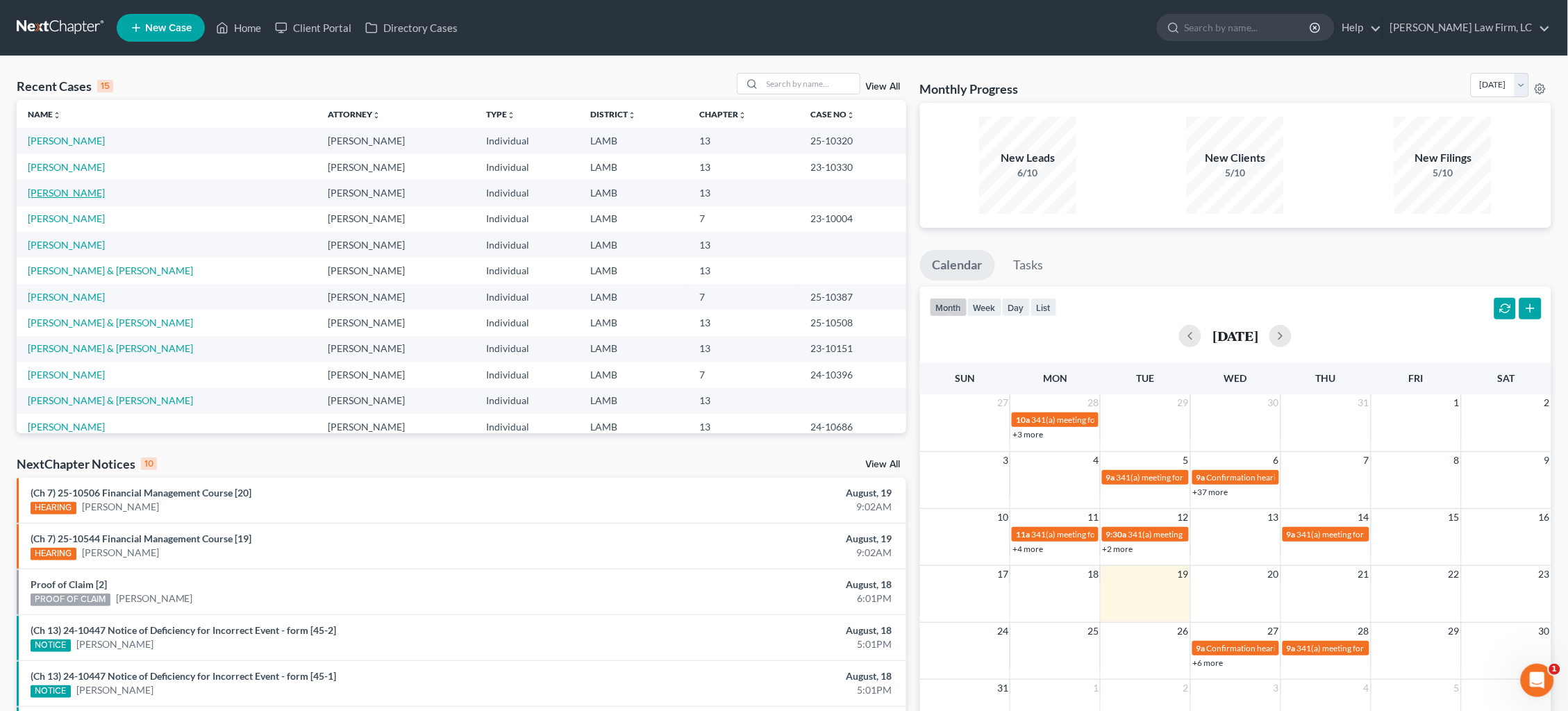
click at [57, 190] on link "[PERSON_NAME]" at bounding box center [66, 193] width 77 height 12
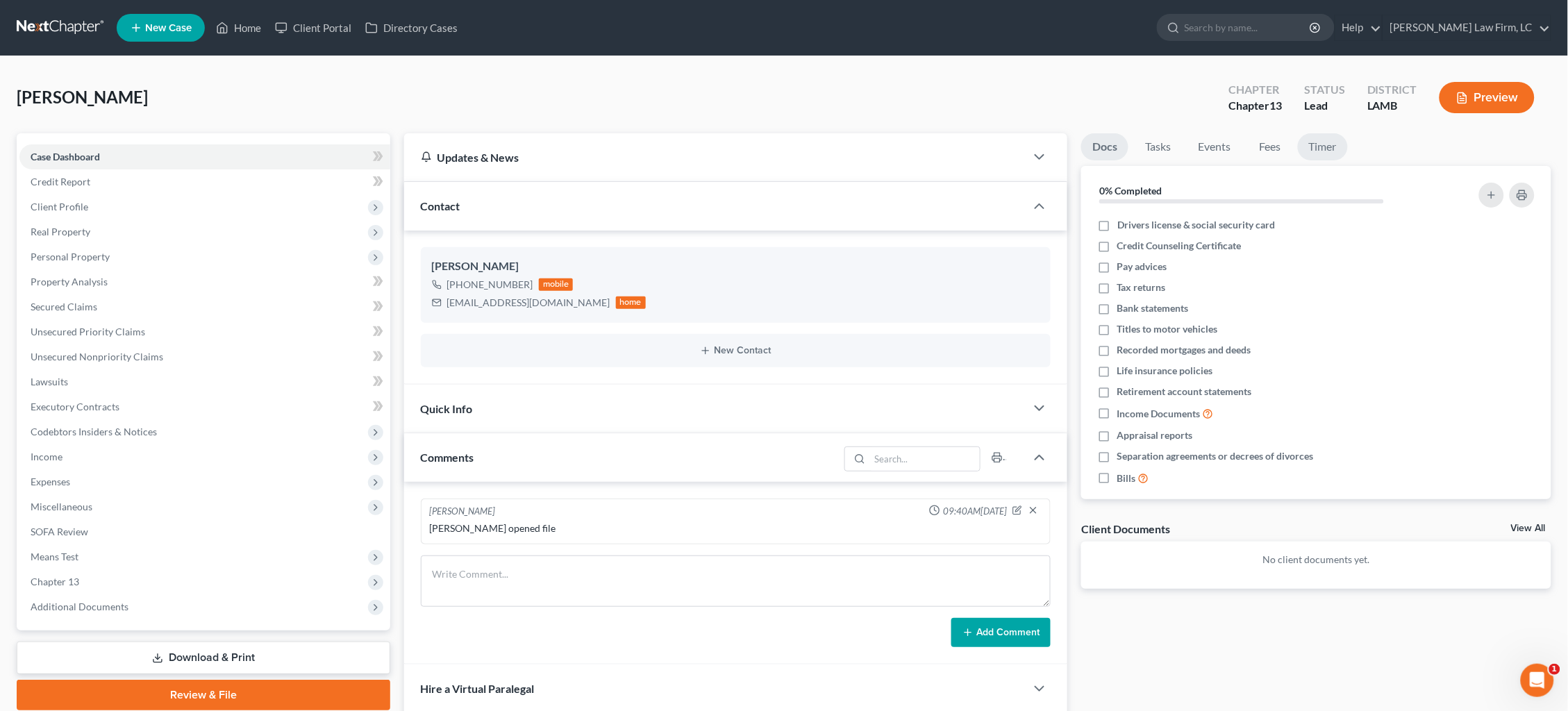
click at [1332, 145] on link "Timer" at bounding box center [1323, 147] width 50 height 27
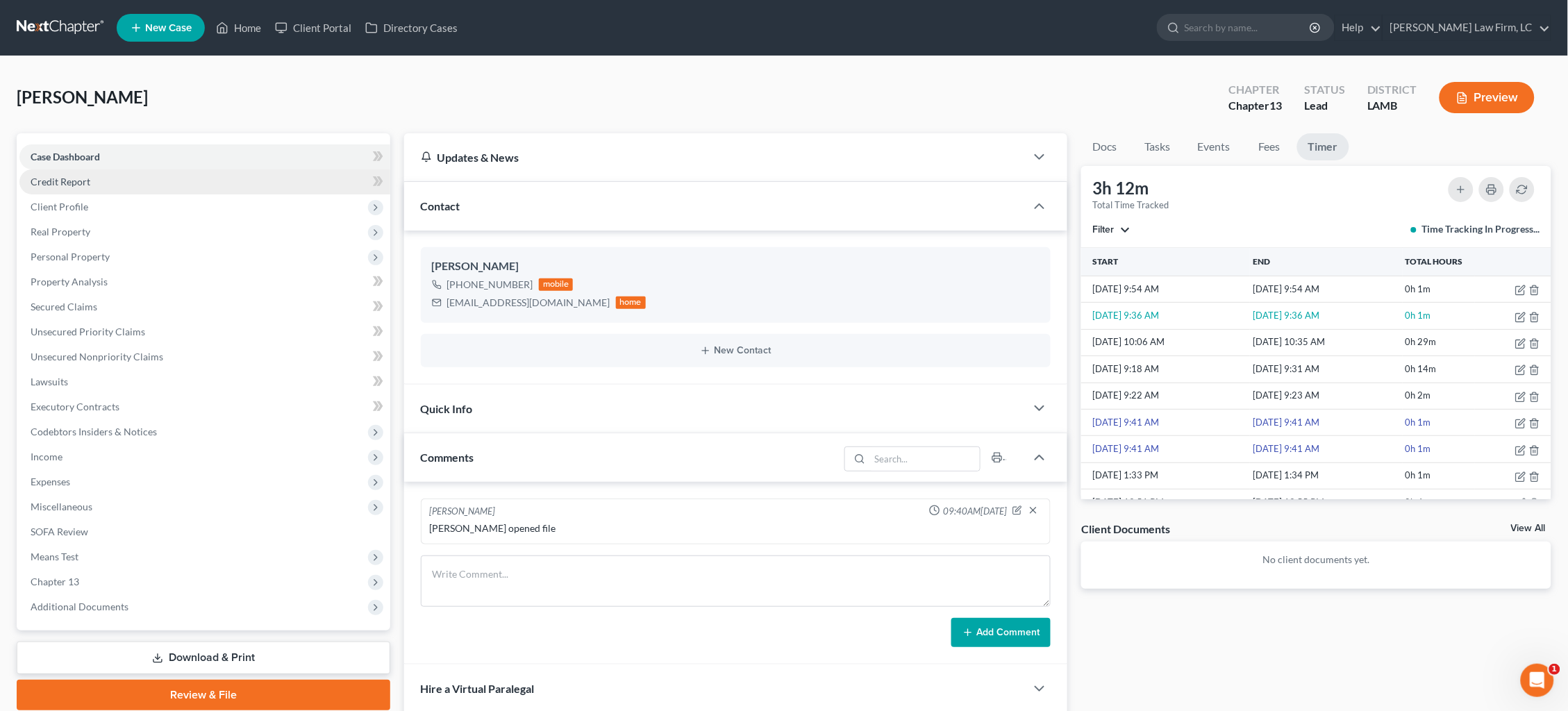
click at [138, 184] on link "Credit Report" at bounding box center [204, 181] width 371 height 25
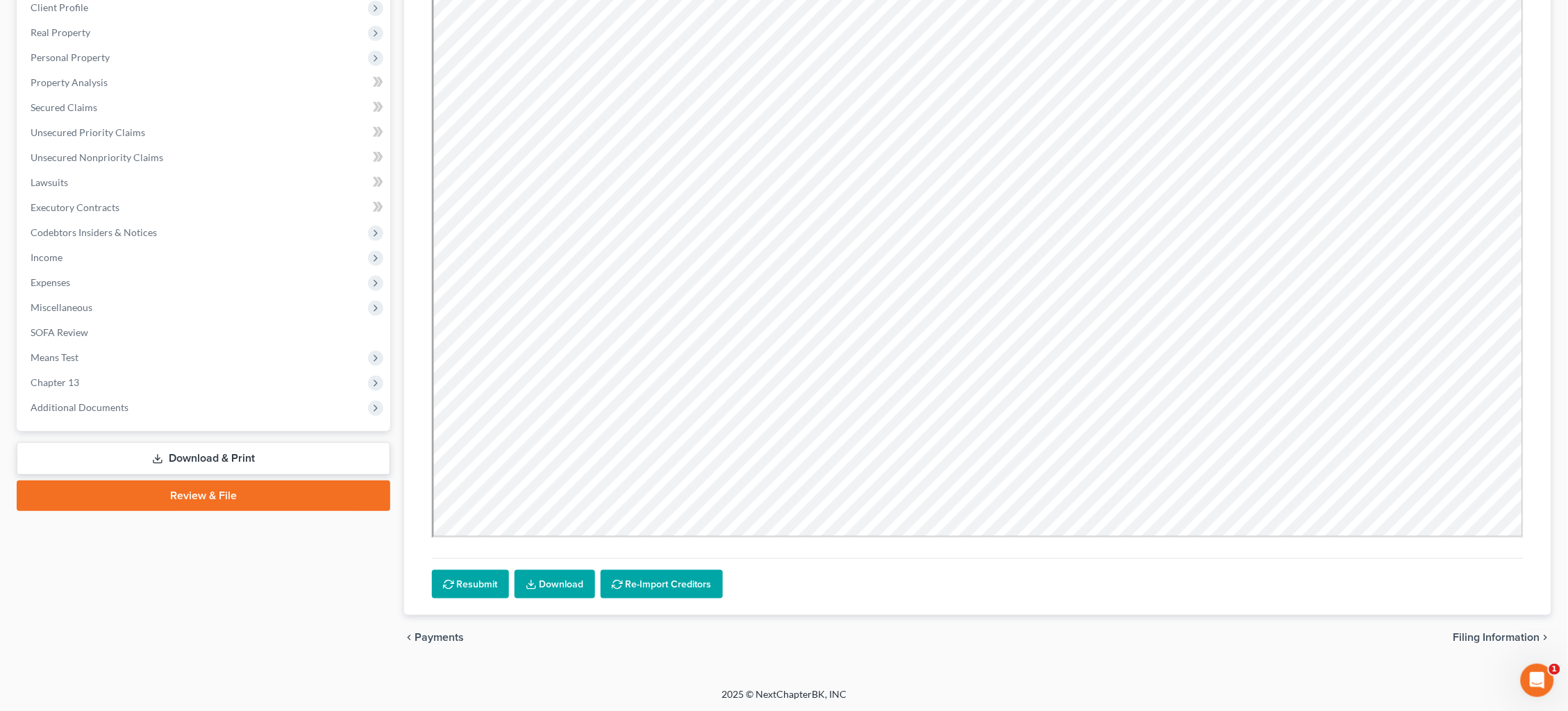
scroll to position [198, 0]
